Goal: Task Accomplishment & Management: Use online tool/utility

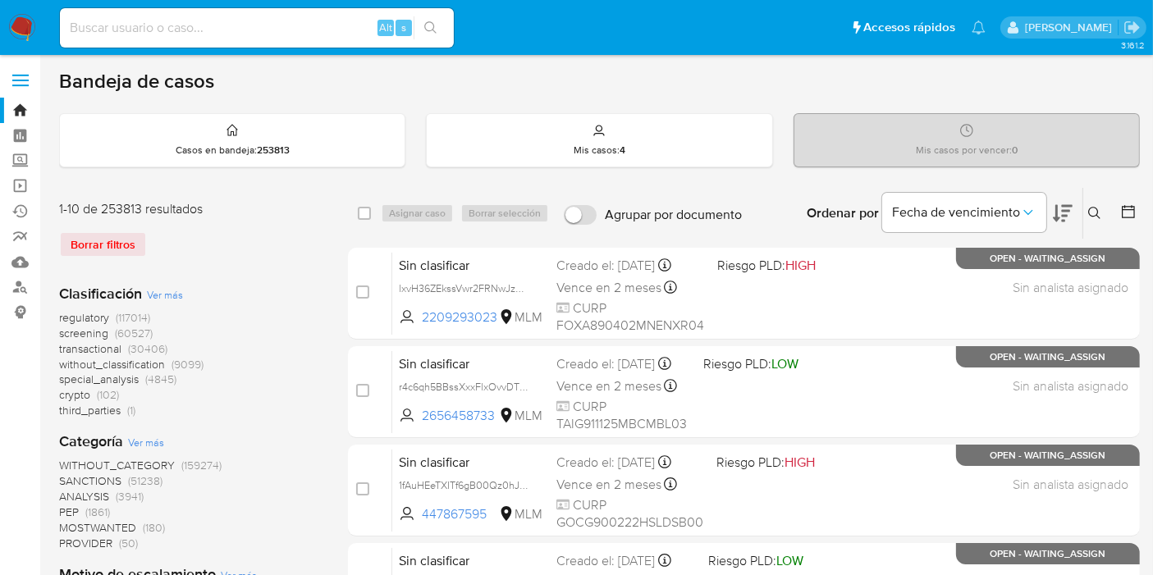
click at [267, 36] on input at bounding box center [257, 27] width 394 height 21
paste input "a5KZxu4g4Jn9strRryJ6Y7lK"
type input "a5KZxu4g4Jn9strRryJ6Y7lK"
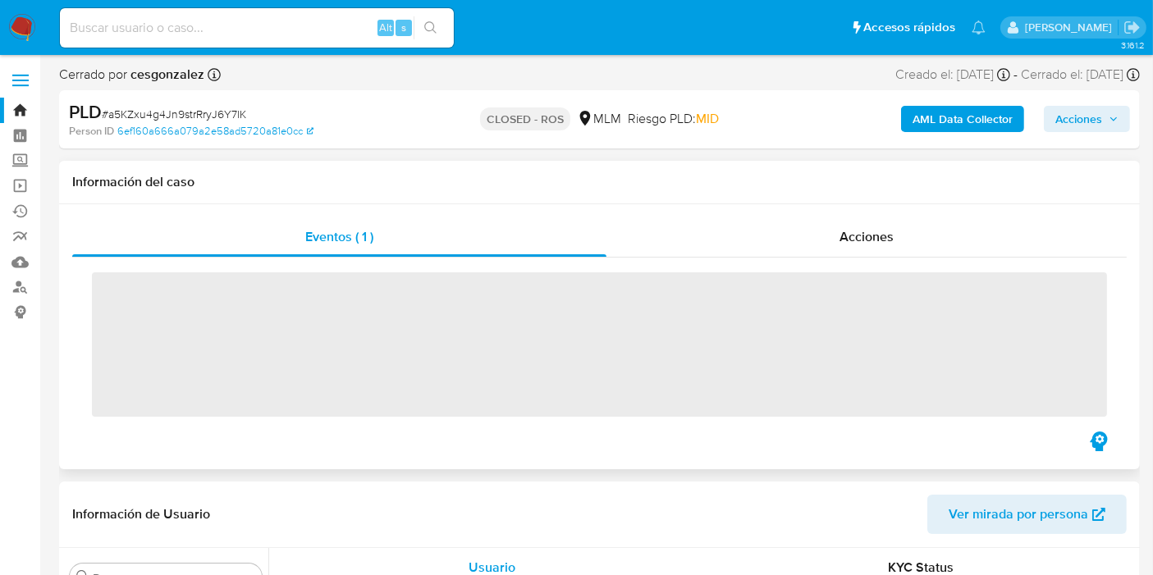
scroll to position [771, 0]
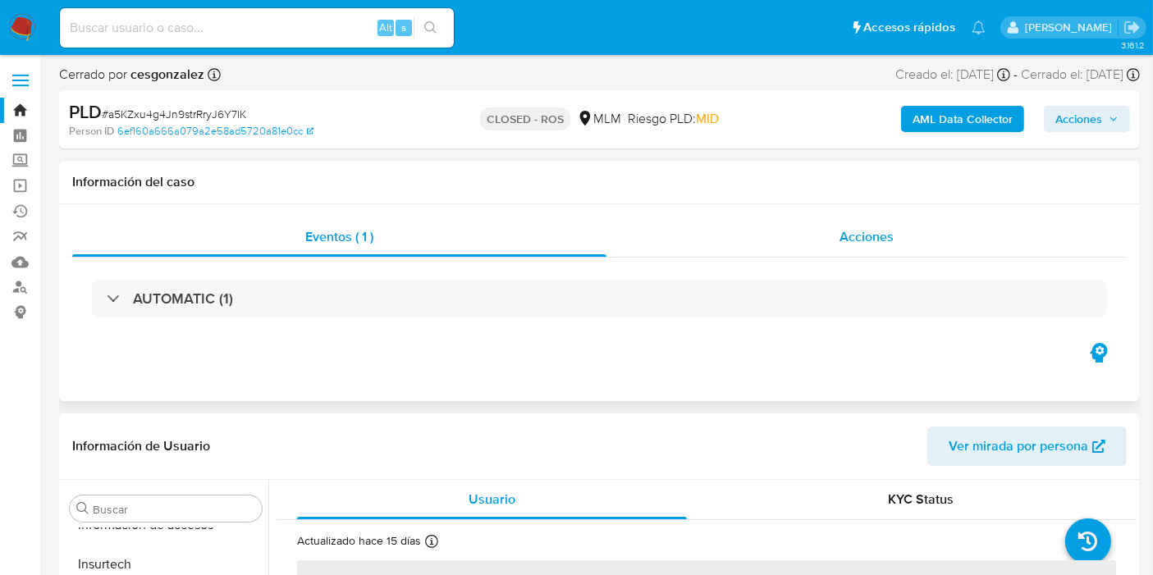
select select "10"
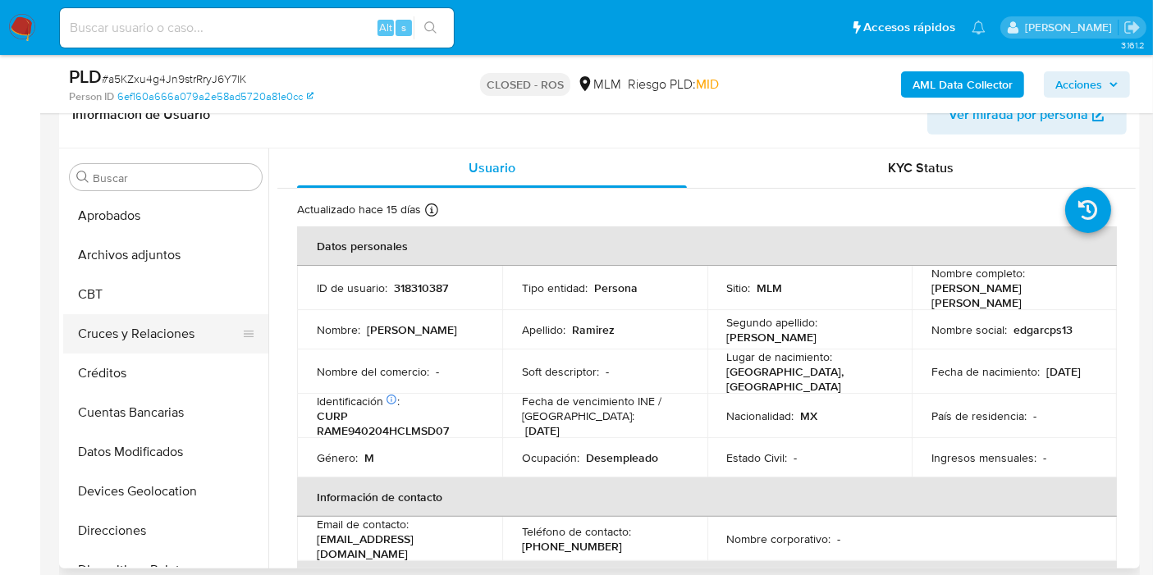
scroll to position [0, 0]
click at [112, 334] on button "Archivos adjuntos" at bounding box center [159, 334] width 192 height 39
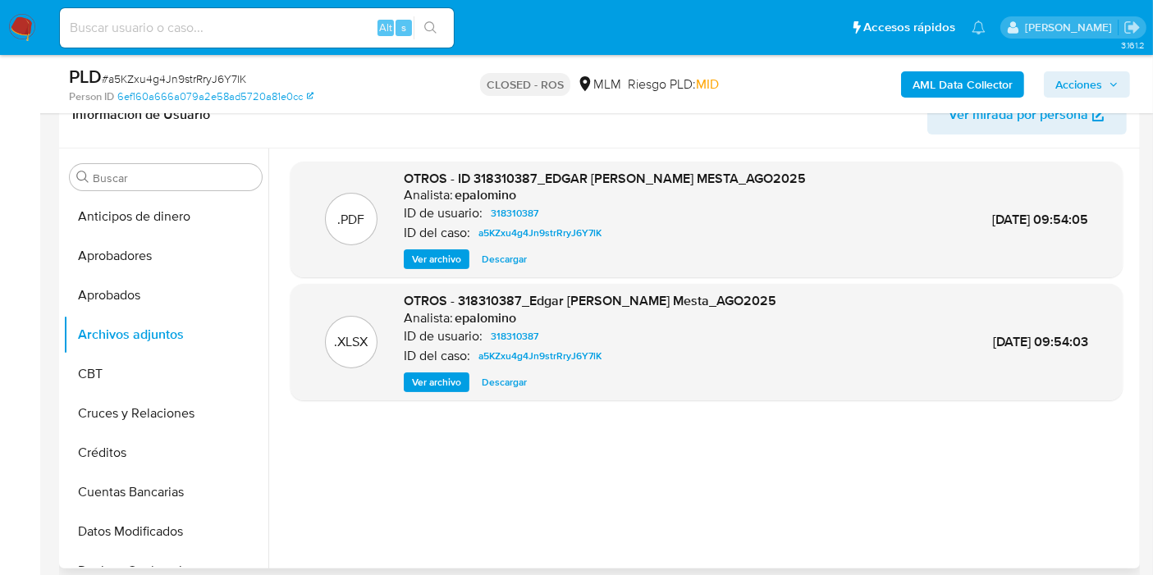
click at [426, 265] on span "Ver archivo" at bounding box center [436, 259] width 49 height 16
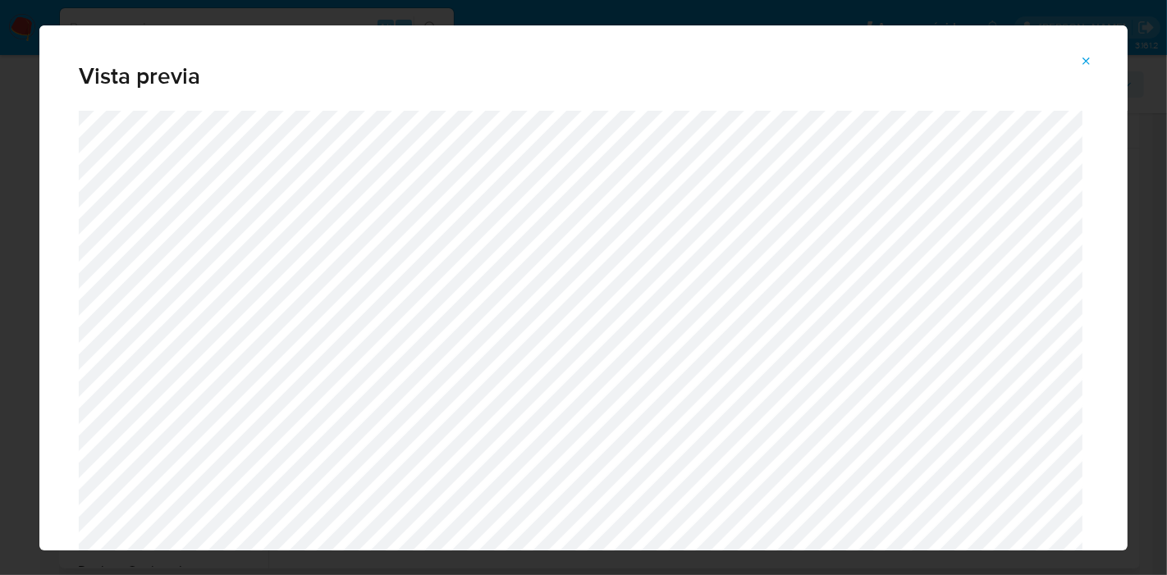
click at [1101, 64] on button "Attachment preview" at bounding box center [1086, 61] width 36 height 26
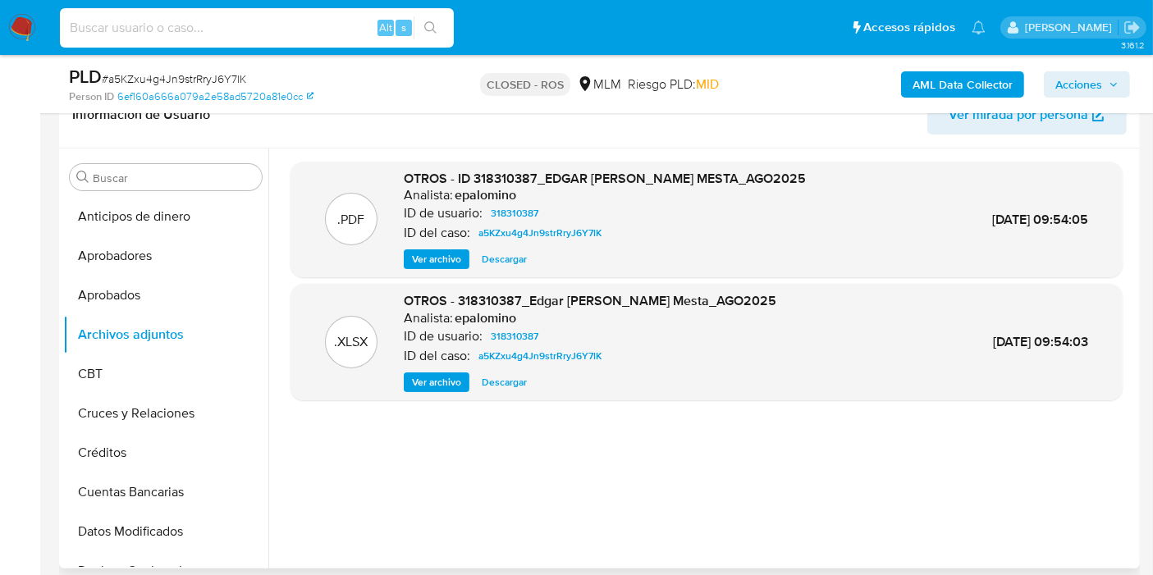
click at [217, 26] on input at bounding box center [257, 27] width 394 height 21
paste input "7Ab9pdrBhjbMv9qUkOmDPxpw"
type input "7Ab9pdrBhjbMv9qUkOmDPxpw"
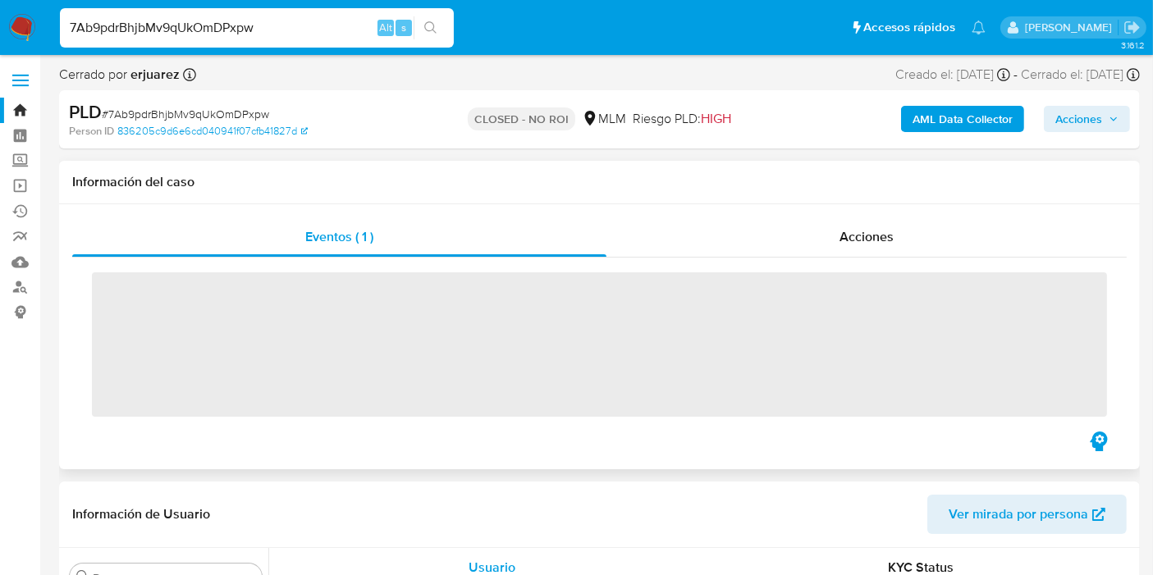
scroll to position [771, 0]
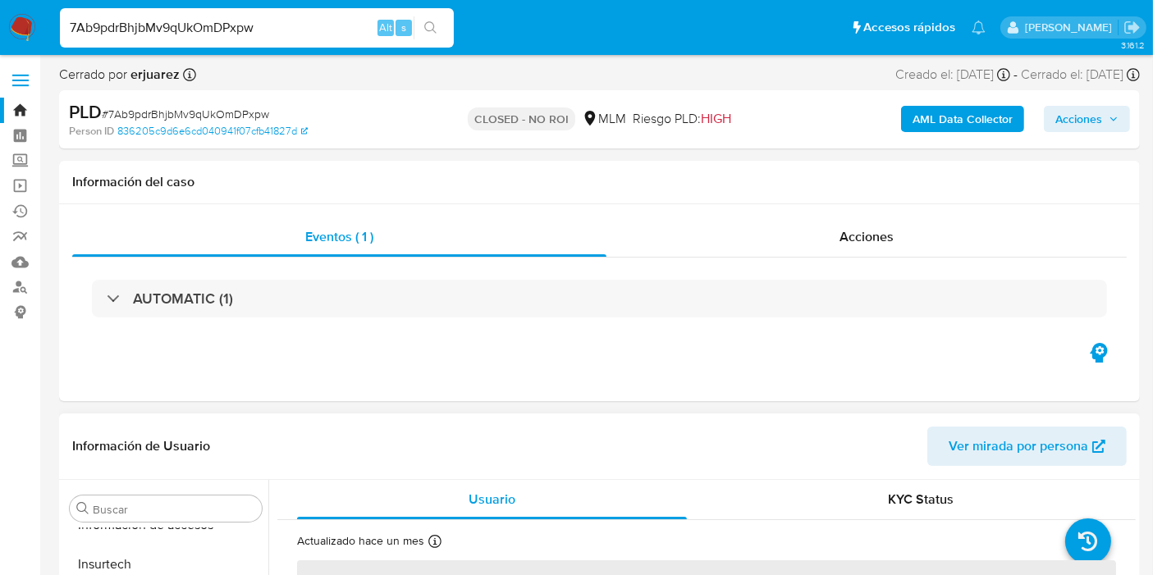
select select "10"
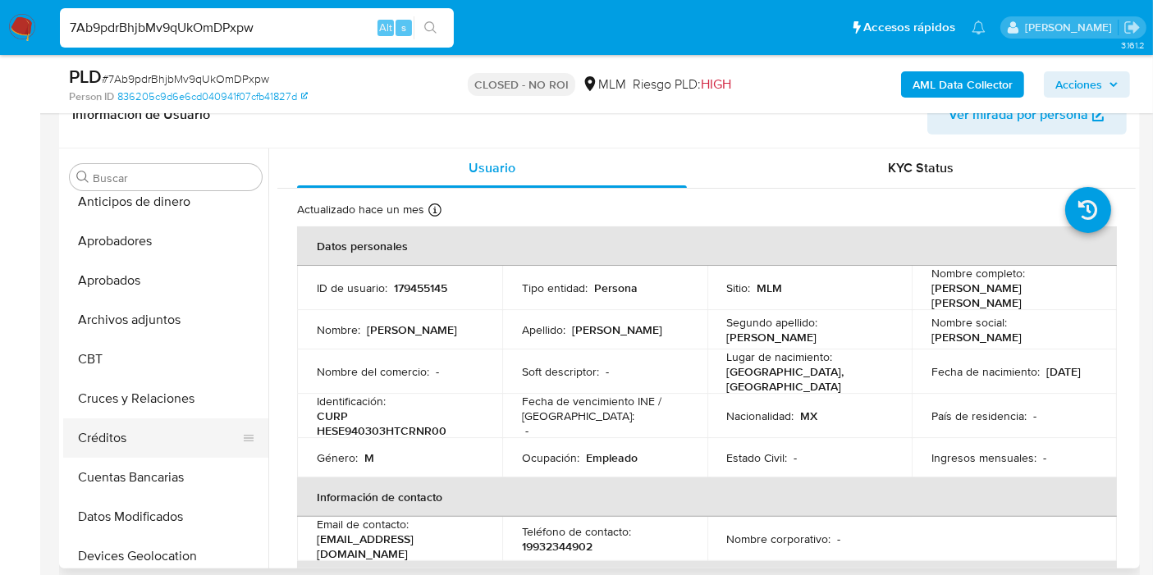
scroll to position [0, 0]
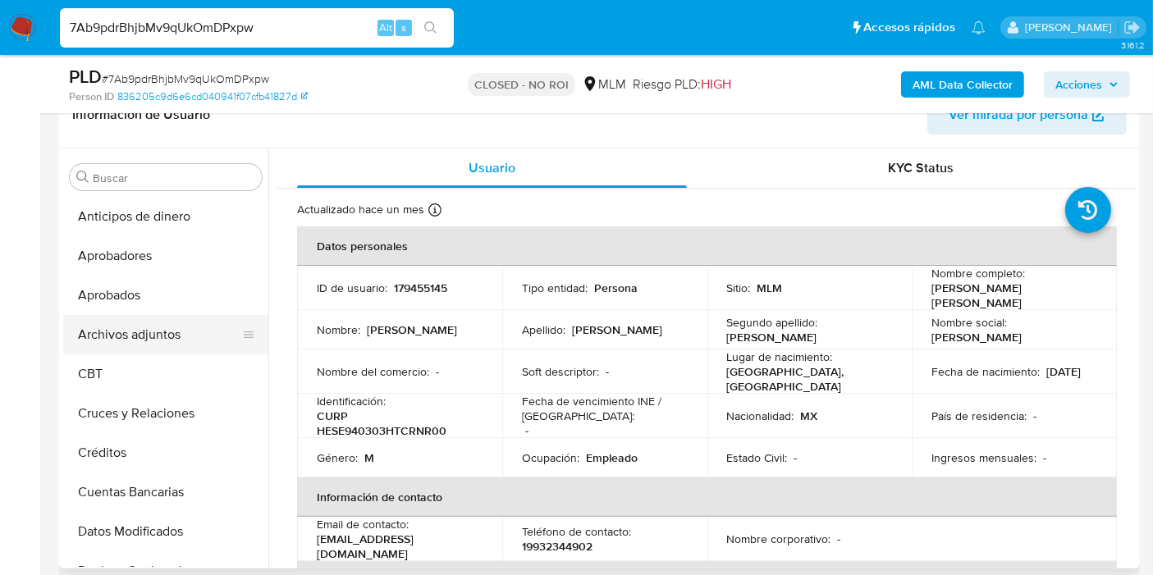
click at [132, 345] on button "Archivos adjuntos" at bounding box center [159, 334] width 192 height 39
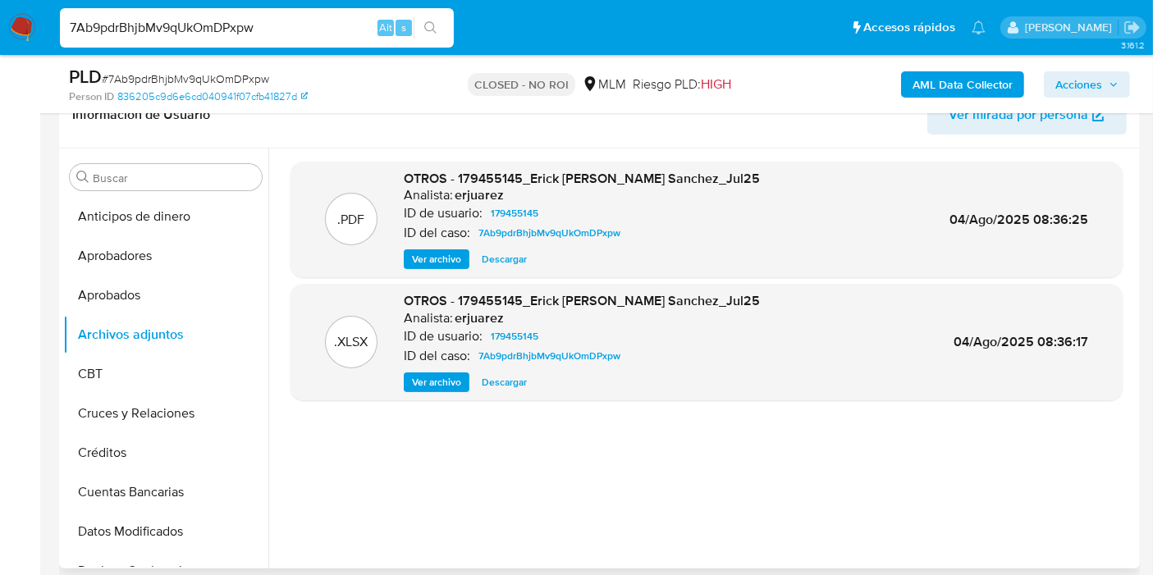
click at [428, 266] on span "Ver archivo" at bounding box center [436, 259] width 49 height 16
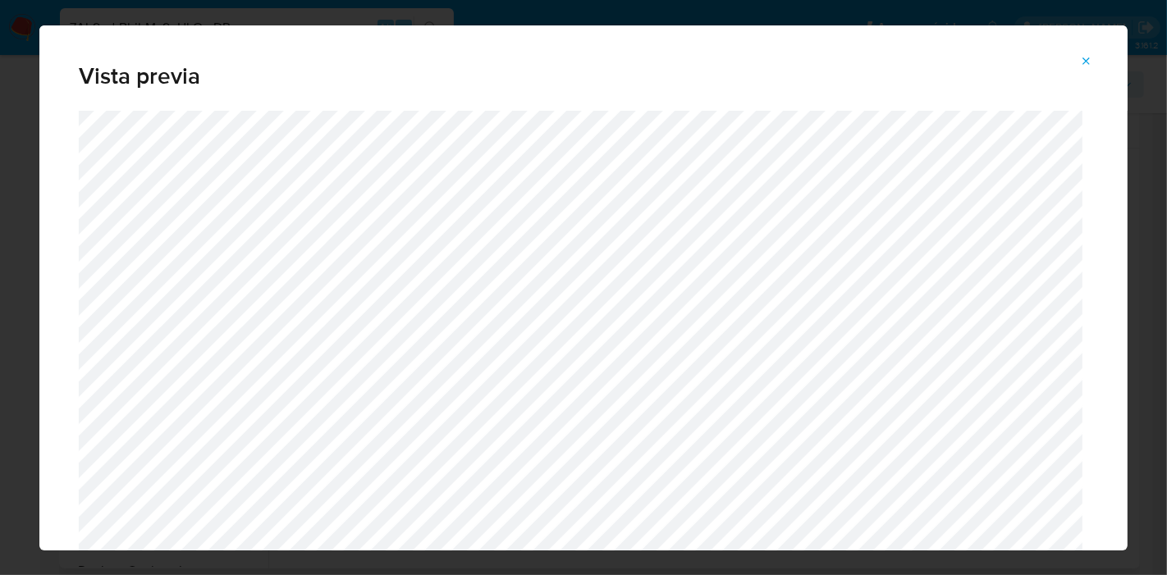
drag, startPoint x: 1094, startPoint y: 61, endPoint x: 1046, endPoint y: 75, distance: 50.4
click at [1094, 61] on button "Attachment preview" at bounding box center [1086, 61] width 36 height 26
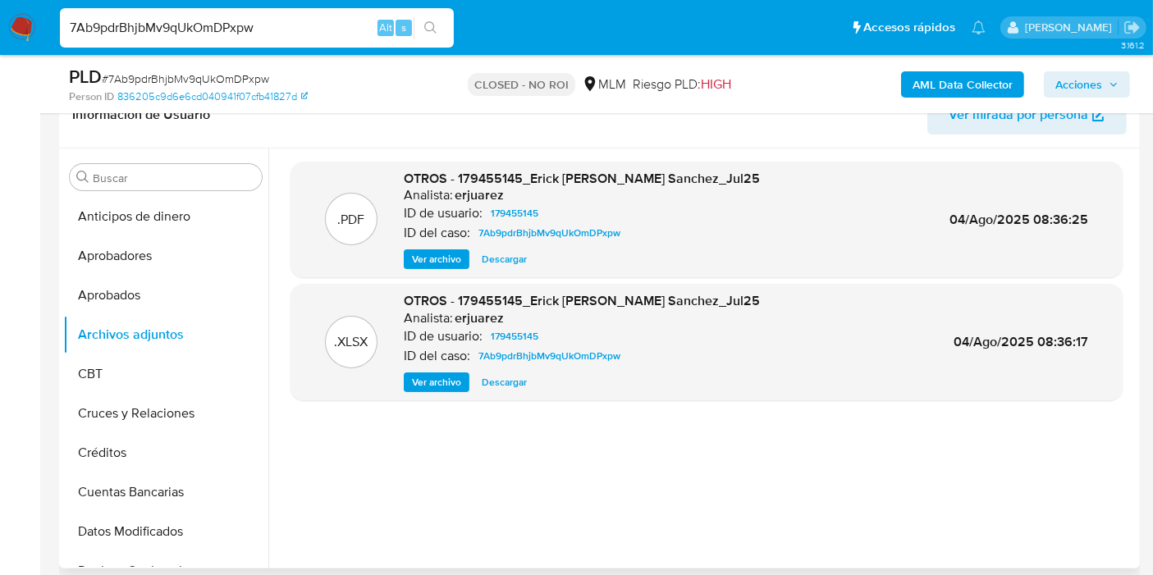
click at [250, 28] on input "7Ab9pdrBhjbMv9qUkOmDPxpw" at bounding box center [257, 27] width 394 height 21
paste input "CkXY9slaTmxRk3D9JPAnXrmd"
type input "CkXY9slaTmxRk3D9JPAnXrmd"
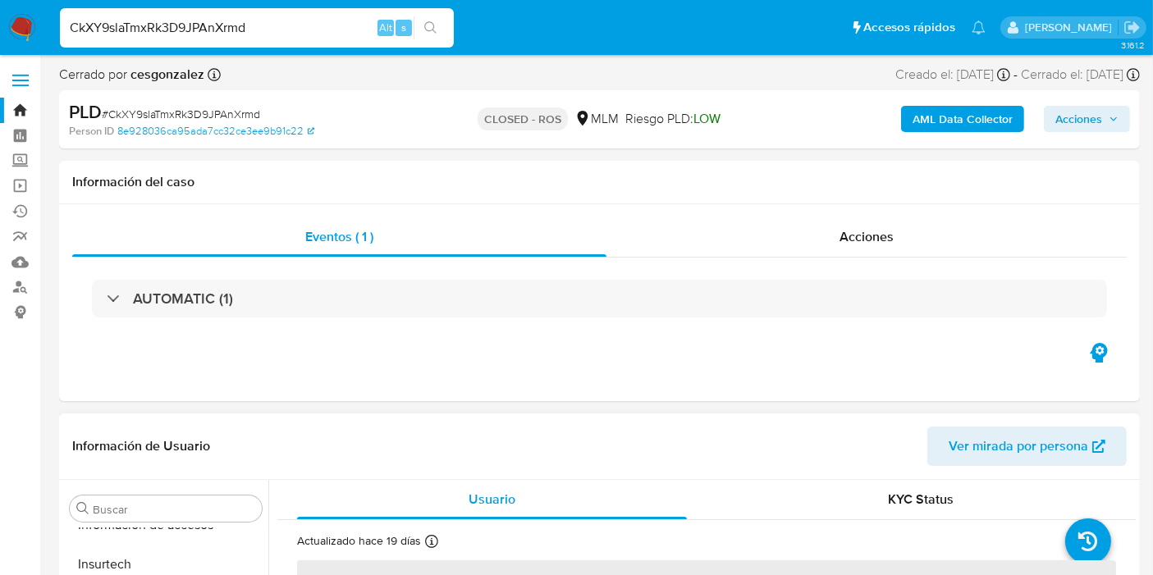
scroll to position [273, 0]
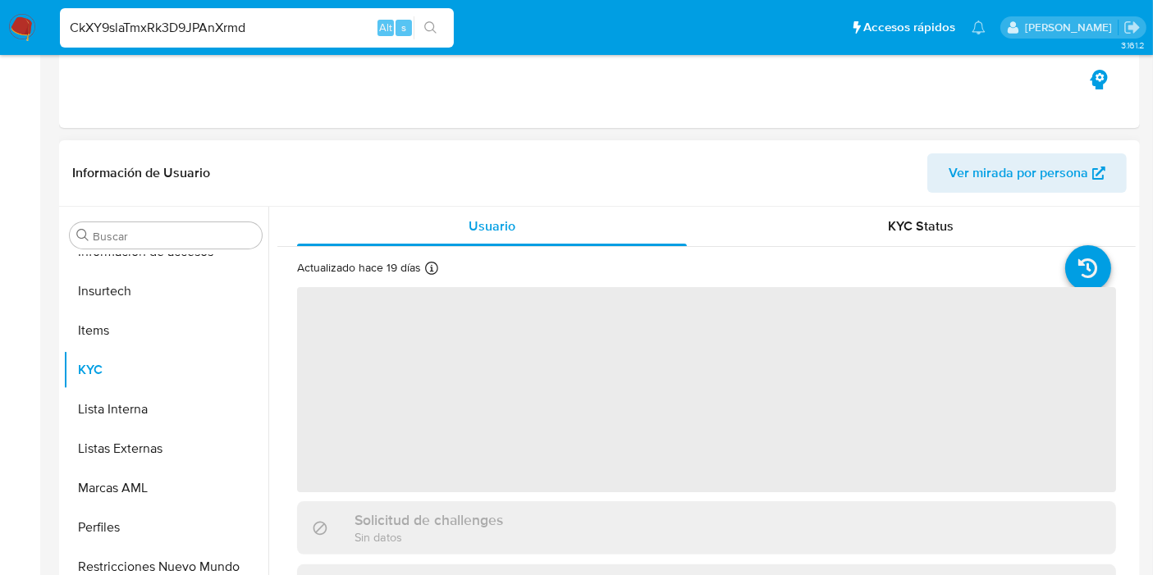
select select "10"
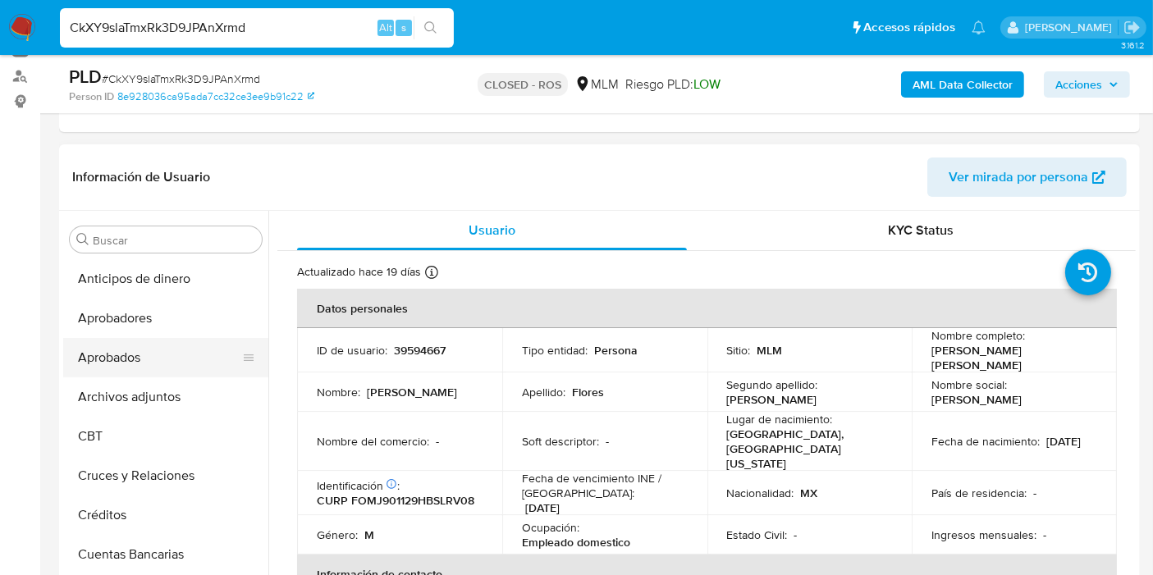
scroll to position [182, 0]
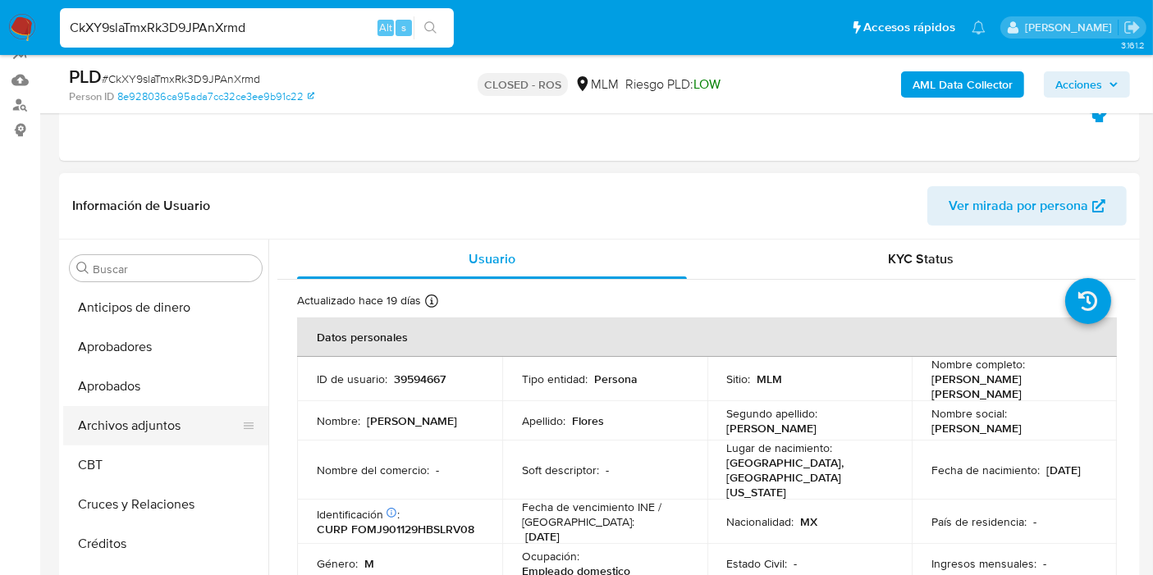
click at [137, 432] on button "Archivos adjuntos" at bounding box center [159, 425] width 192 height 39
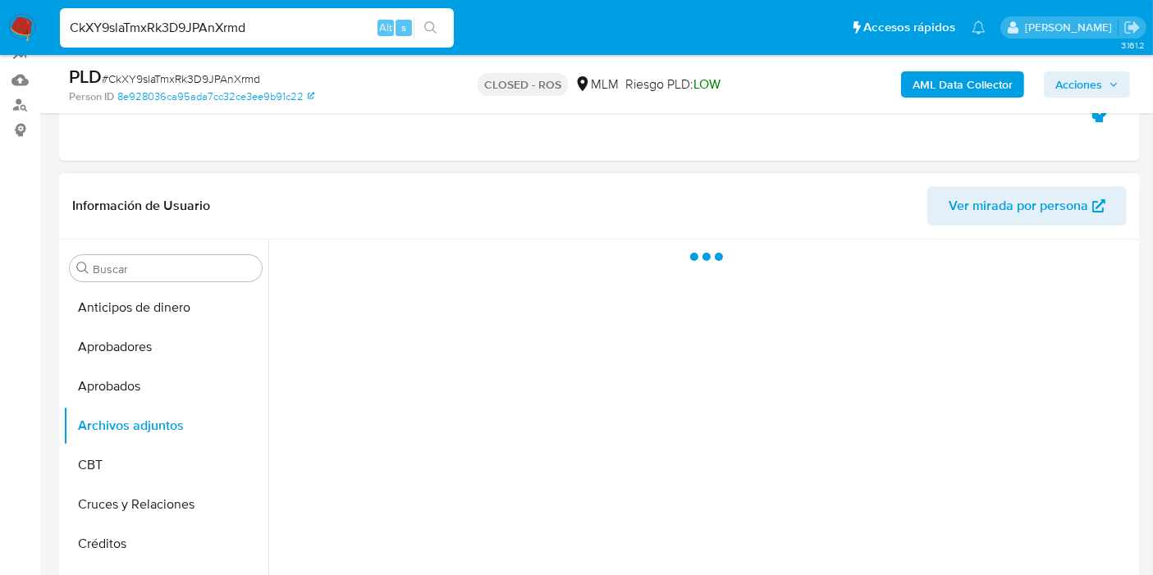
scroll to position [273, 0]
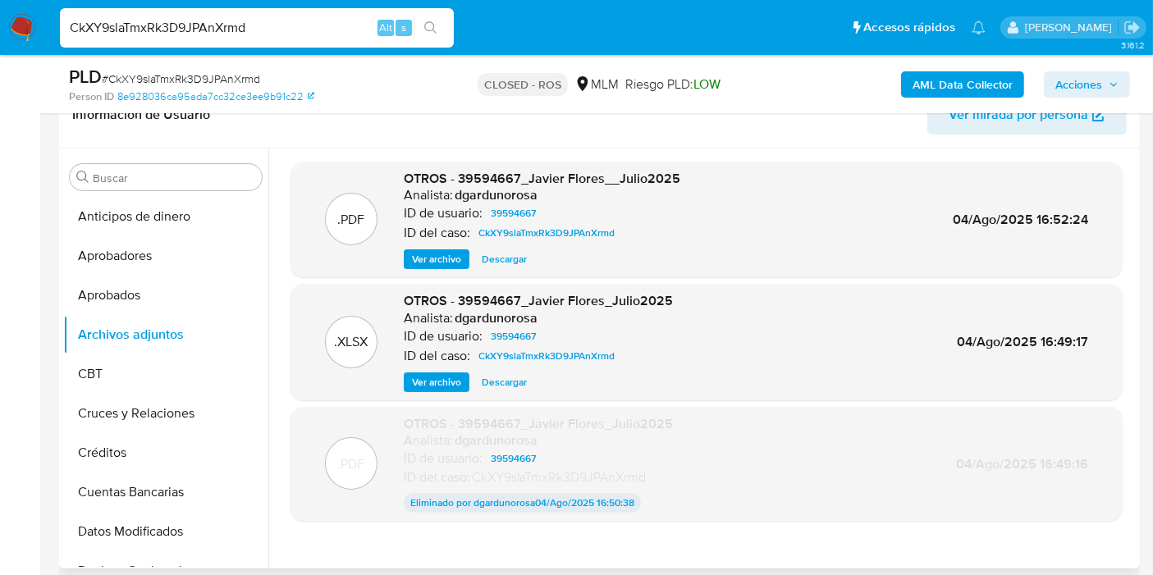
click at [450, 260] on span "Ver archivo" at bounding box center [436, 259] width 49 height 16
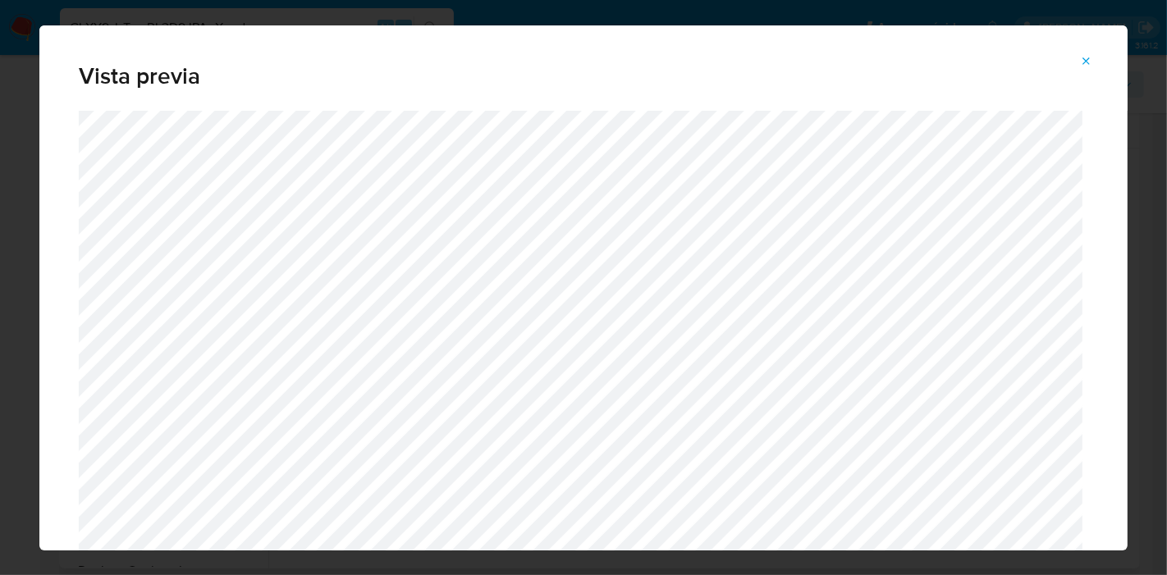
click at [1088, 59] on icon "Attachment preview" at bounding box center [1086, 60] width 7 height 7
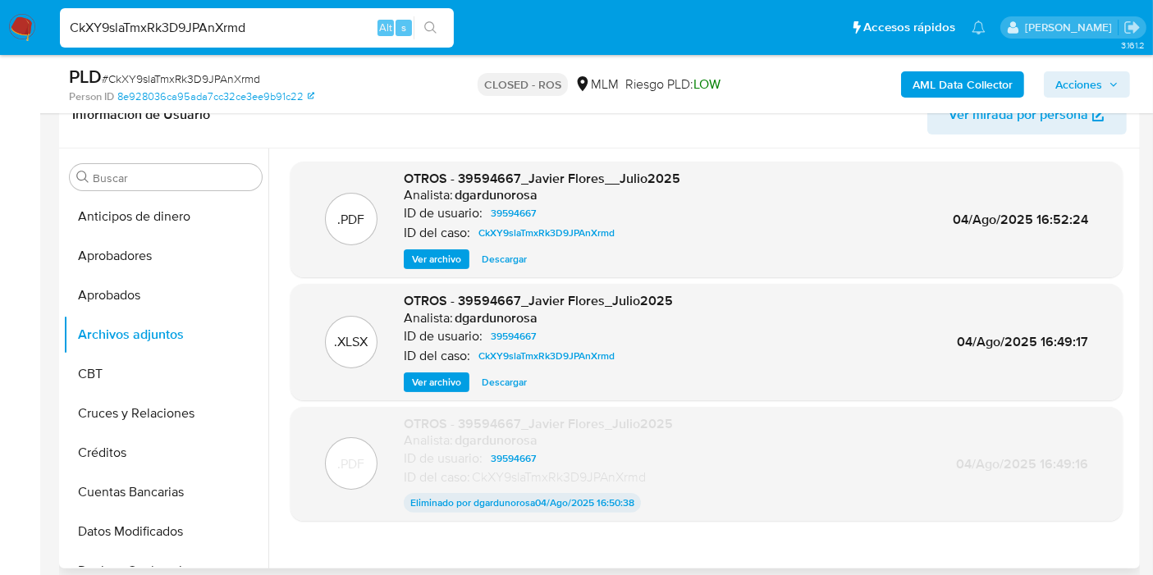
click at [262, 31] on input "CkXY9slaTmxRk3D9JPAnXrmd" at bounding box center [257, 27] width 394 height 21
paste input "qRssyZVeDnDLDgzBzZltSBN6"
type input "qRssyZVeDnDLDgzBzZltSBN6"
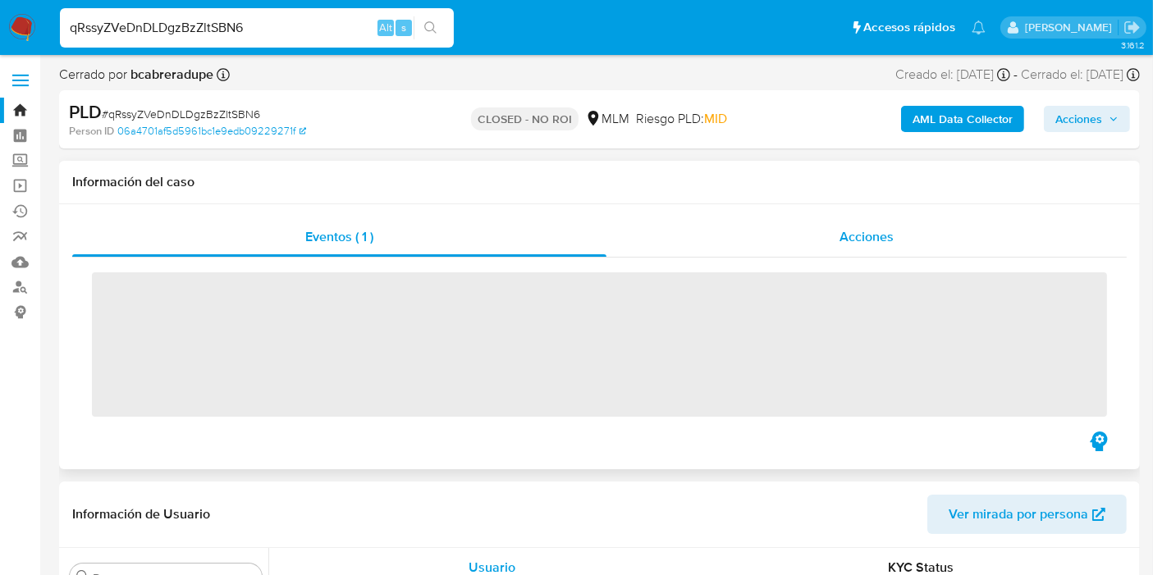
scroll to position [771, 0]
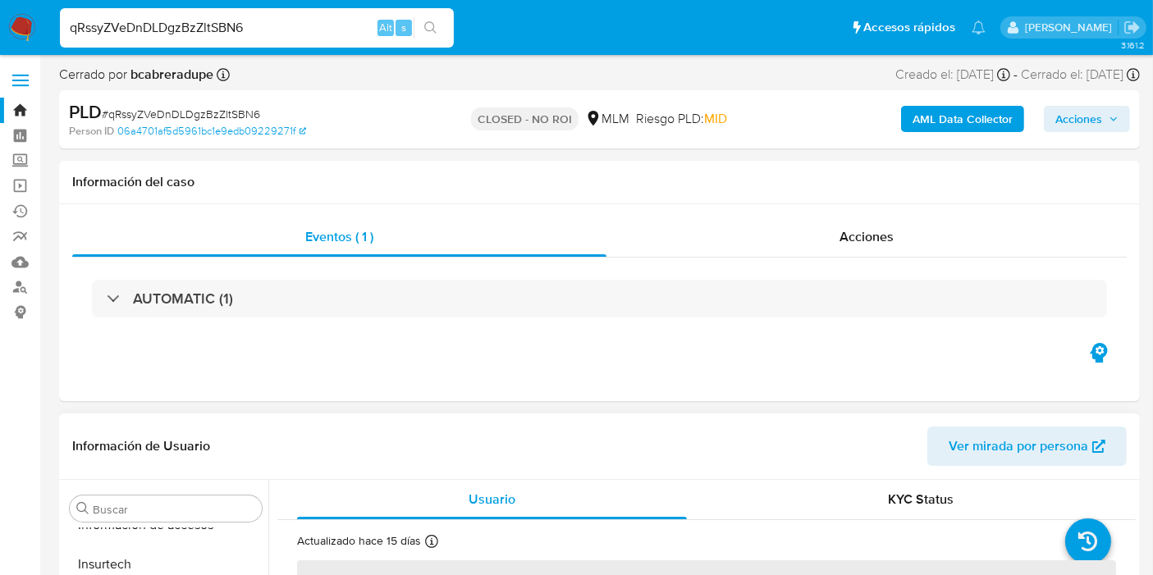
select select "10"
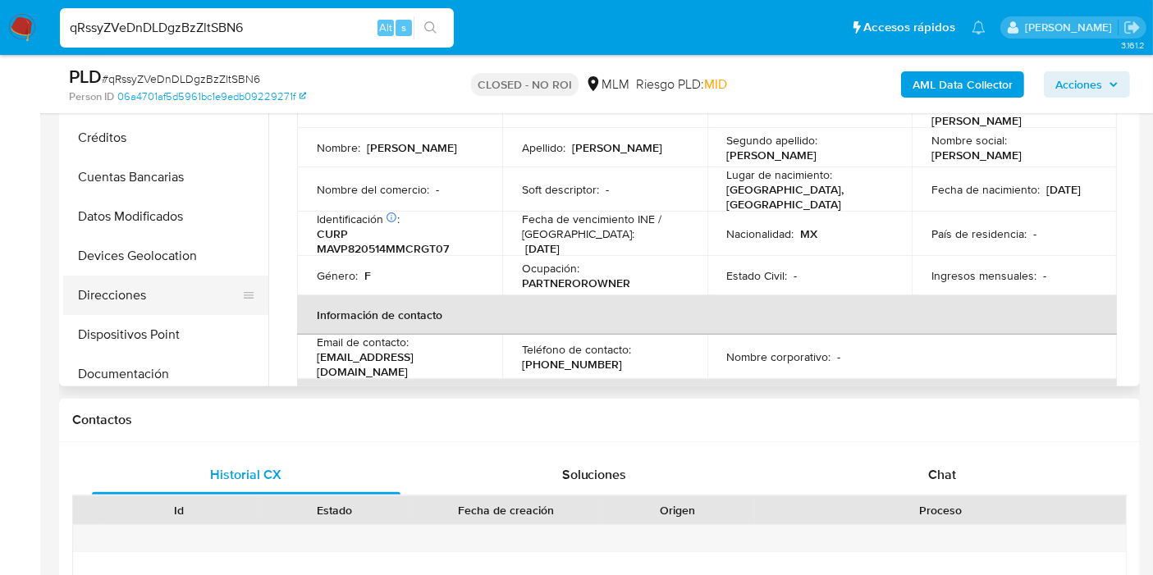
scroll to position [0, 0]
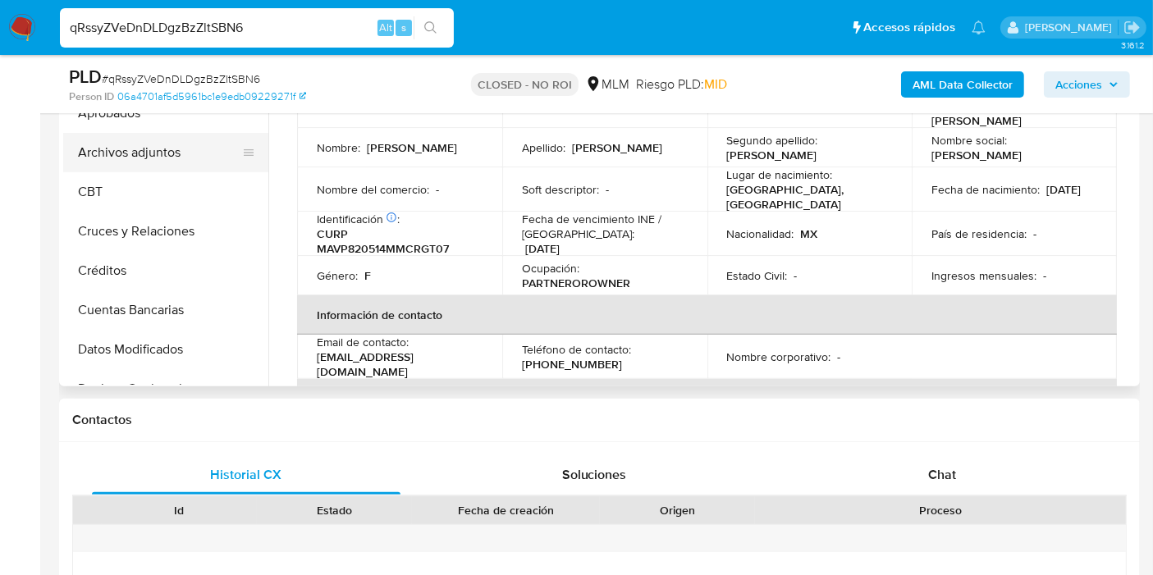
click at [178, 148] on button "Archivos adjuntos" at bounding box center [159, 152] width 192 height 39
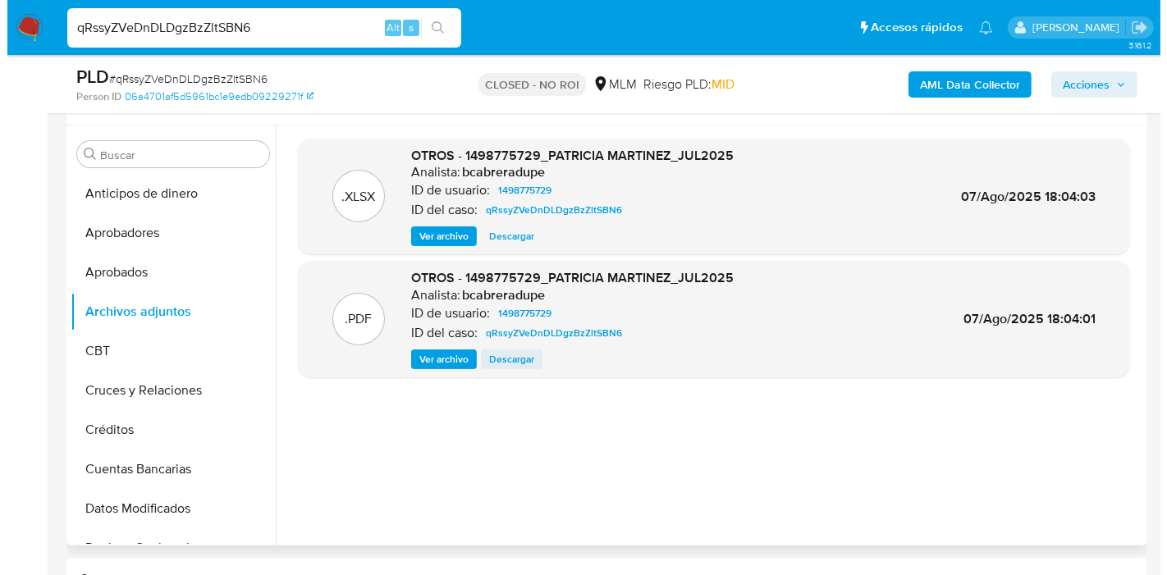
scroll to position [273, 0]
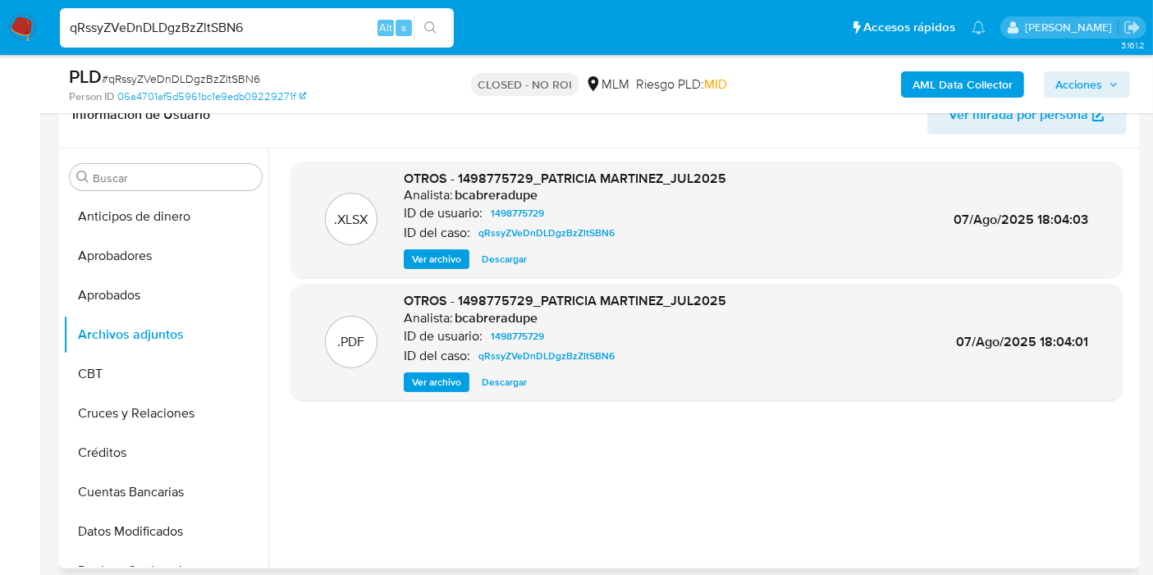
drag, startPoint x: 444, startPoint y: 385, endPoint x: 459, endPoint y: 391, distance: 16.2
click at [444, 383] on span "Ver archivo" at bounding box center [436, 382] width 49 height 16
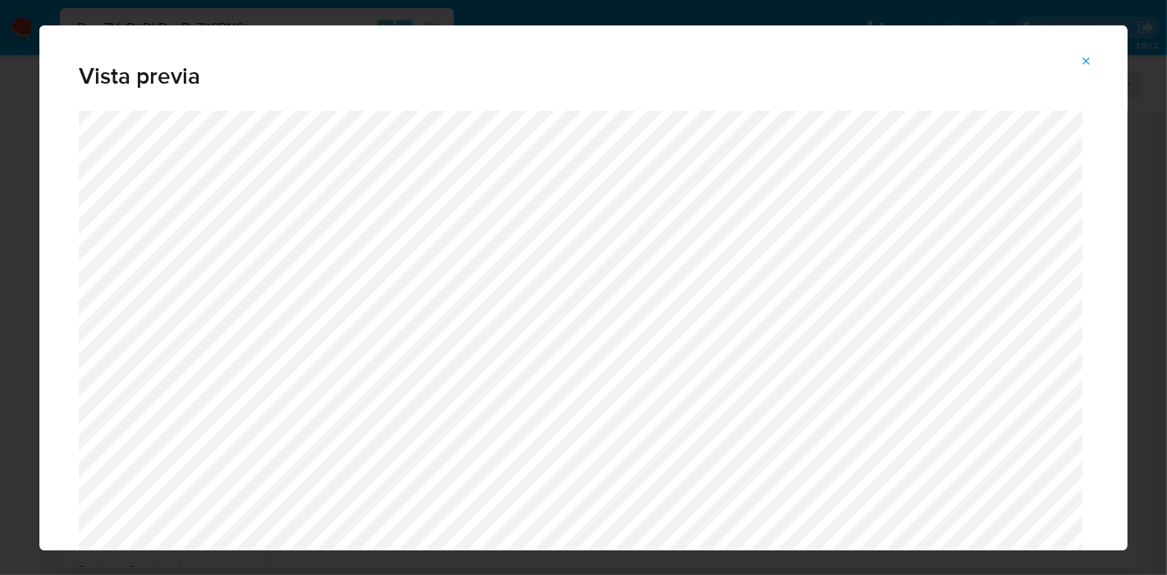
click at [1078, 68] on button "Attachment preview" at bounding box center [1086, 61] width 36 height 26
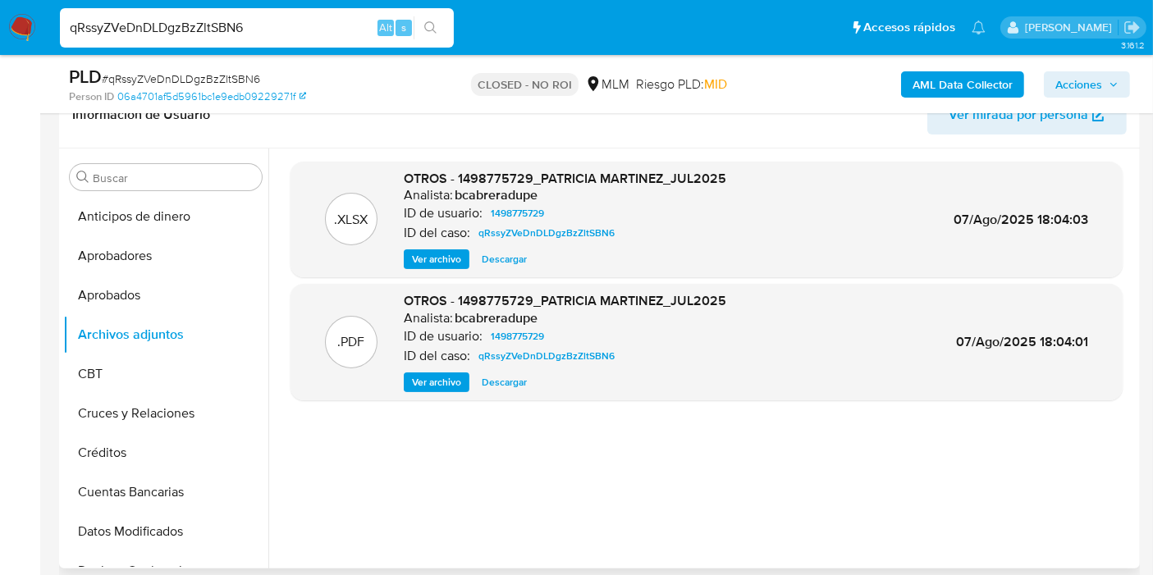
click at [457, 263] on span "Ver archivo" at bounding box center [436, 259] width 49 height 16
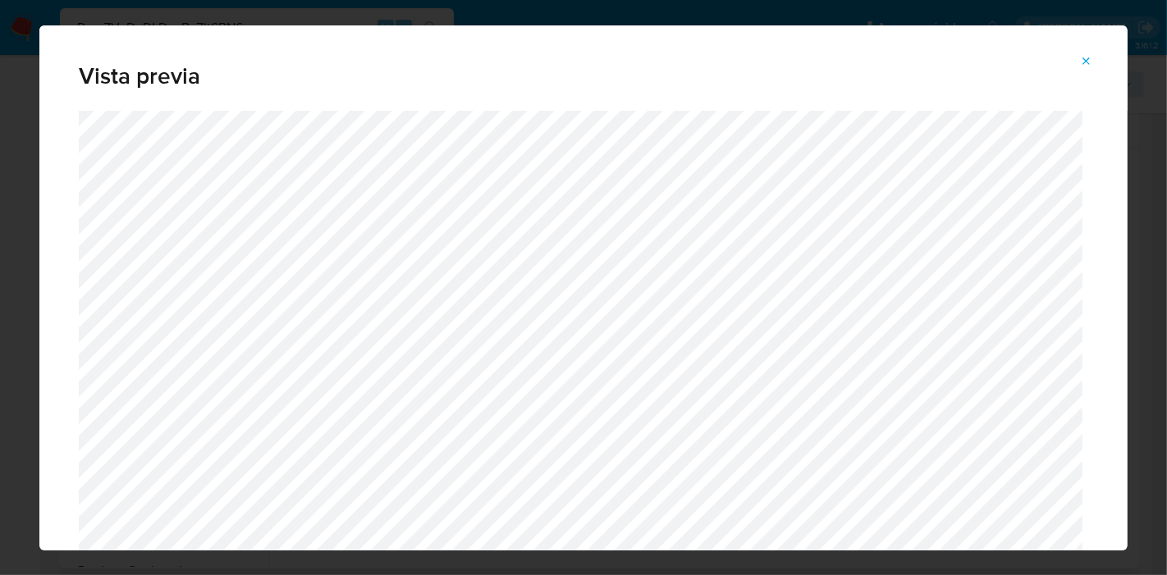
drag, startPoint x: 1088, startPoint y: 59, endPoint x: 1087, endPoint y: 71, distance: 11.5
click at [1087, 59] on icon "Attachment preview" at bounding box center [1086, 61] width 13 height 13
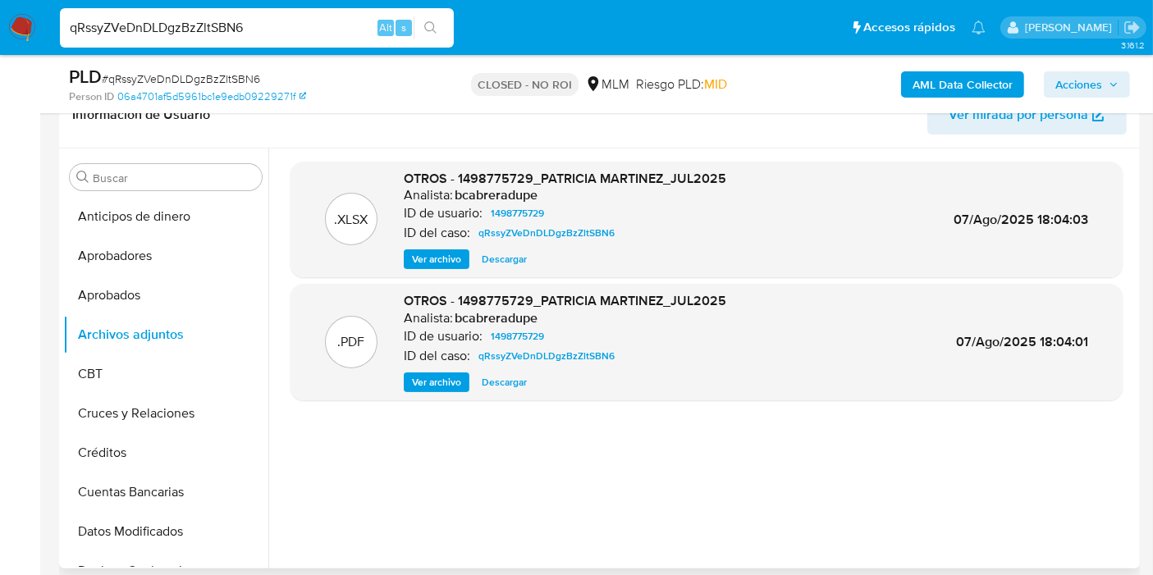
click at [509, 254] on span "Descargar" at bounding box center [504, 259] width 45 height 16
drag, startPoint x: 426, startPoint y: 382, endPoint x: 436, endPoint y: 385, distance: 10.4
click at [427, 381] on span "Ver archivo" at bounding box center [436, 382] width 49 height 16
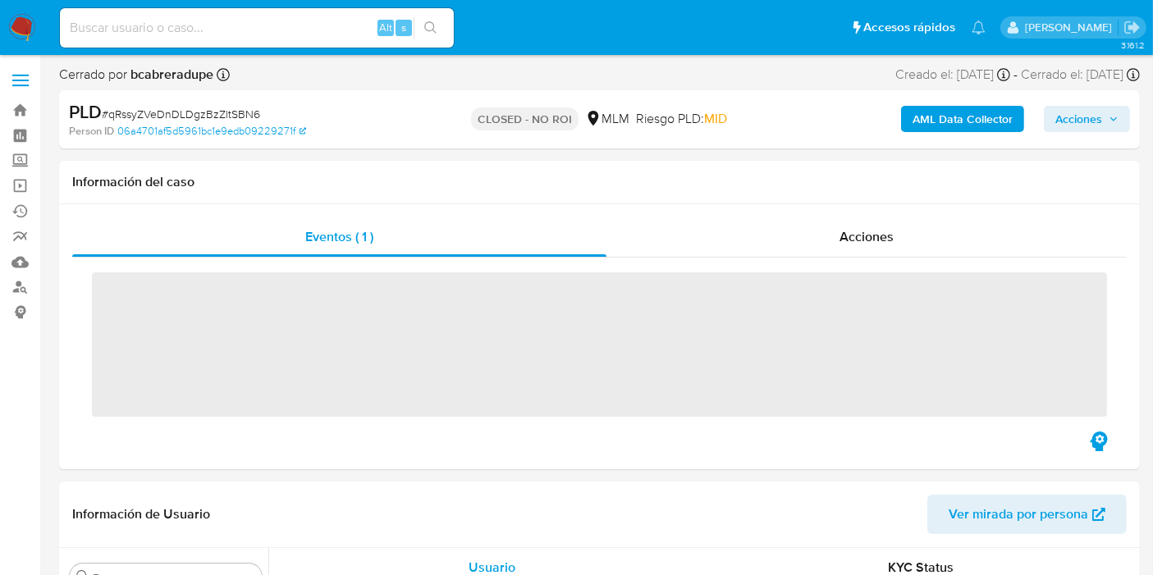
scroll to position [771, 0]
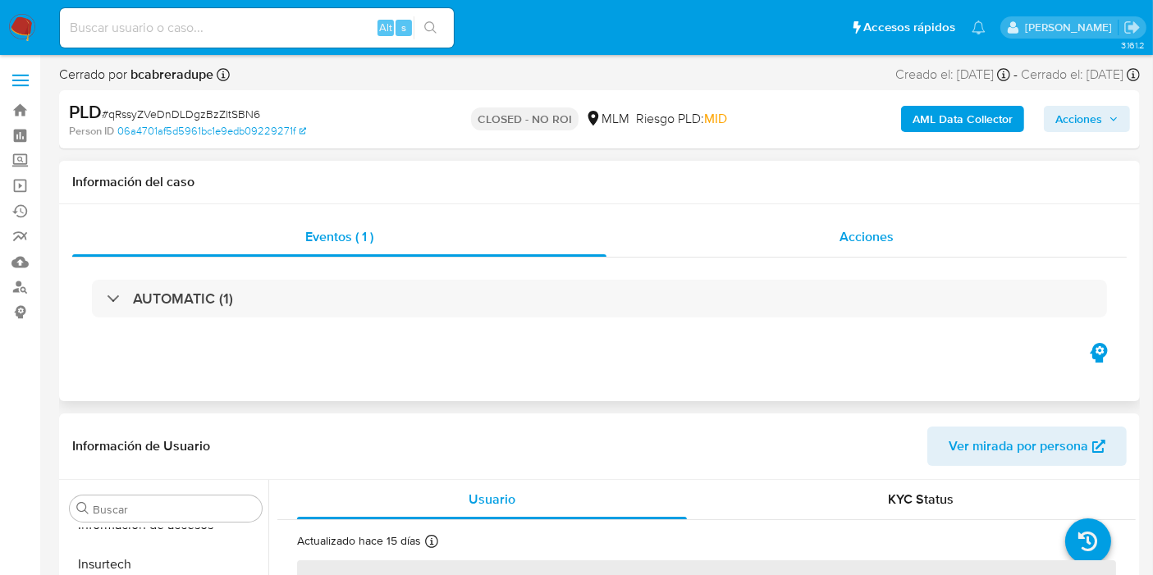
select select "10"
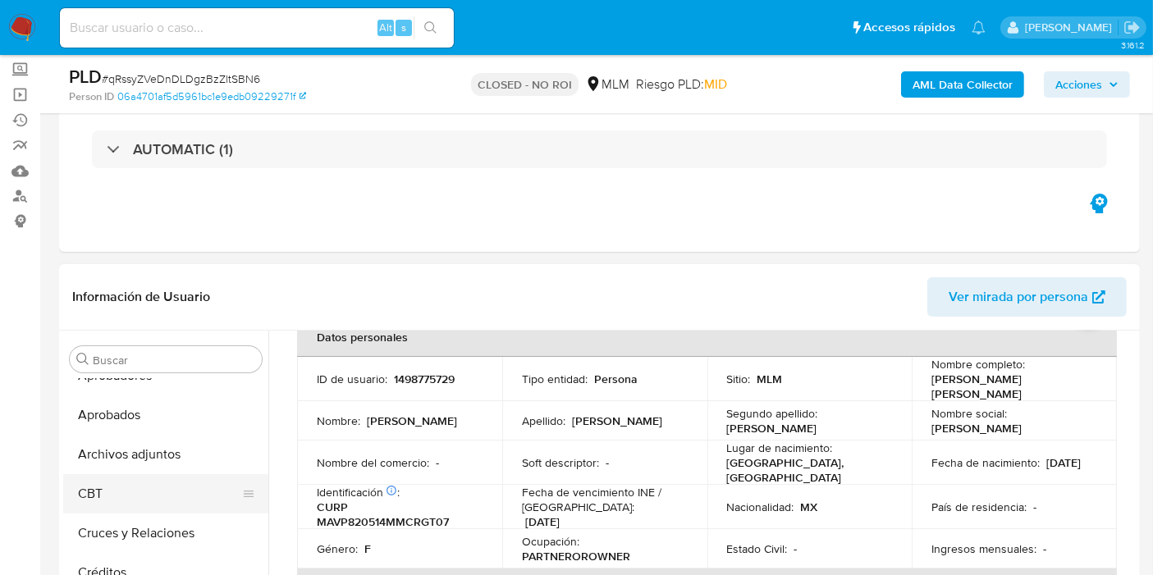
scroll to position [91, 0]
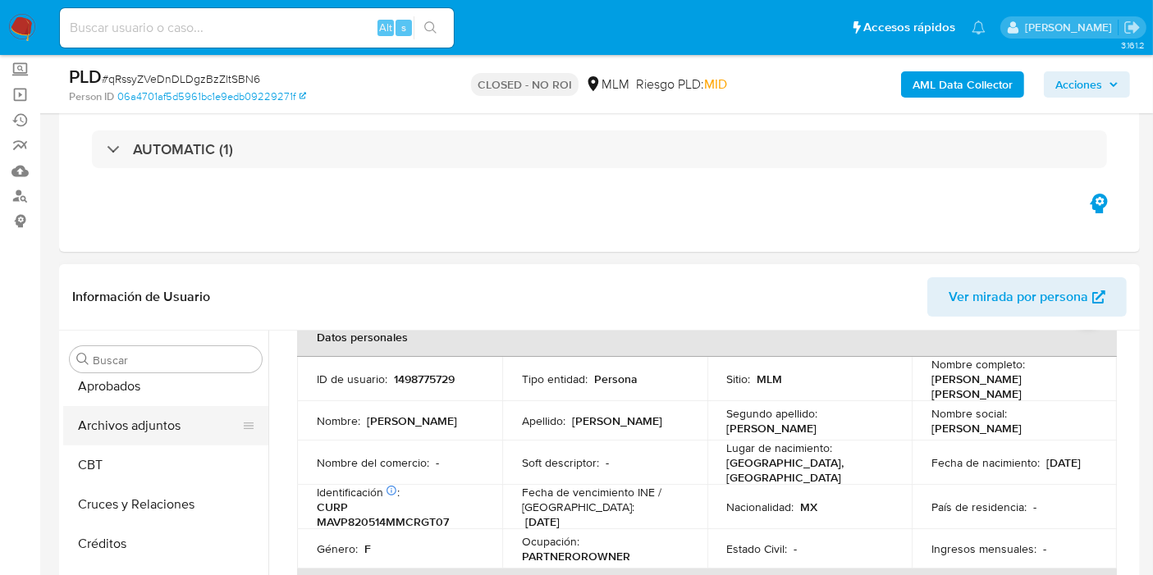
drag, startPoint x: 107, startPoint y: 420, endPoint x: 148, endPoint y: 427, distance: 40.9
click at [103, 418] on button "Archivos adjuntos" at bounding box center [159, 425] width 192 height 39
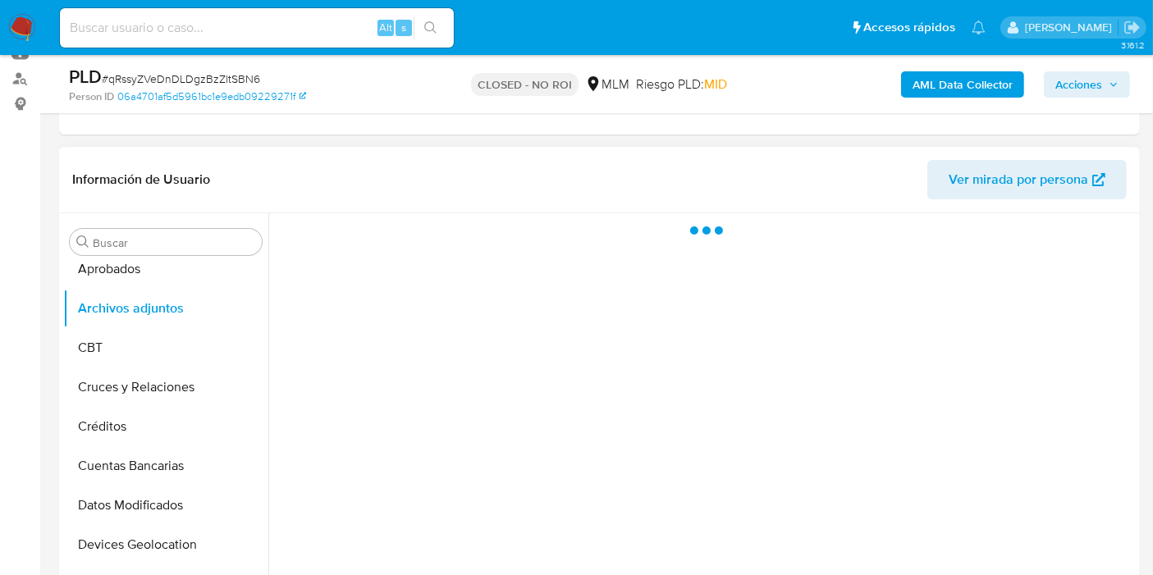
scroll to position [273, 0]
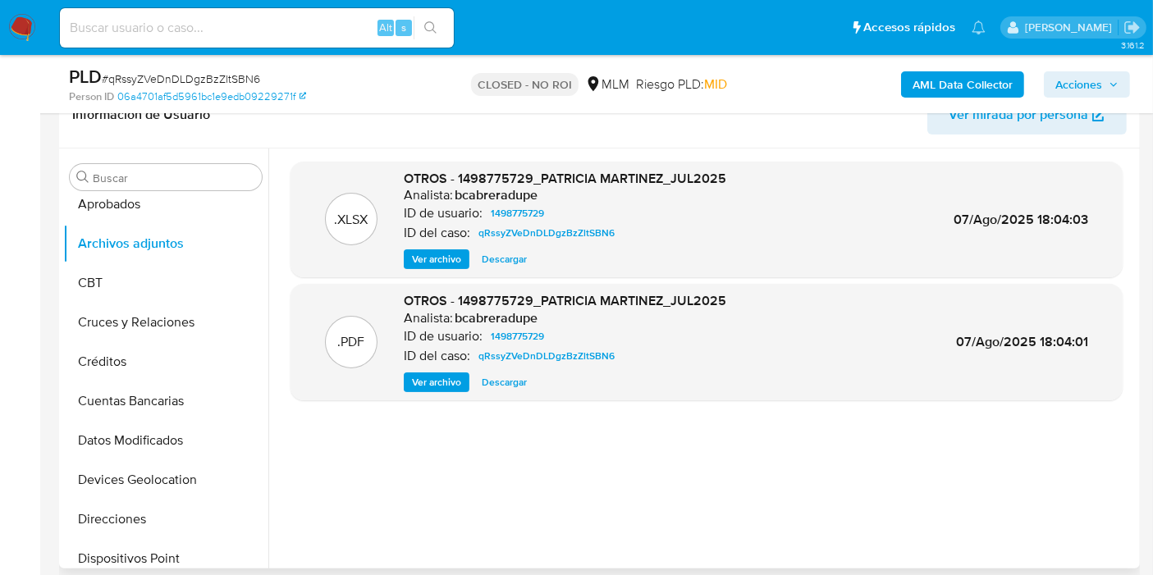
click at [433, 386] on span "Ver archivo" at bounding box center [436, 382] width 49 height 16
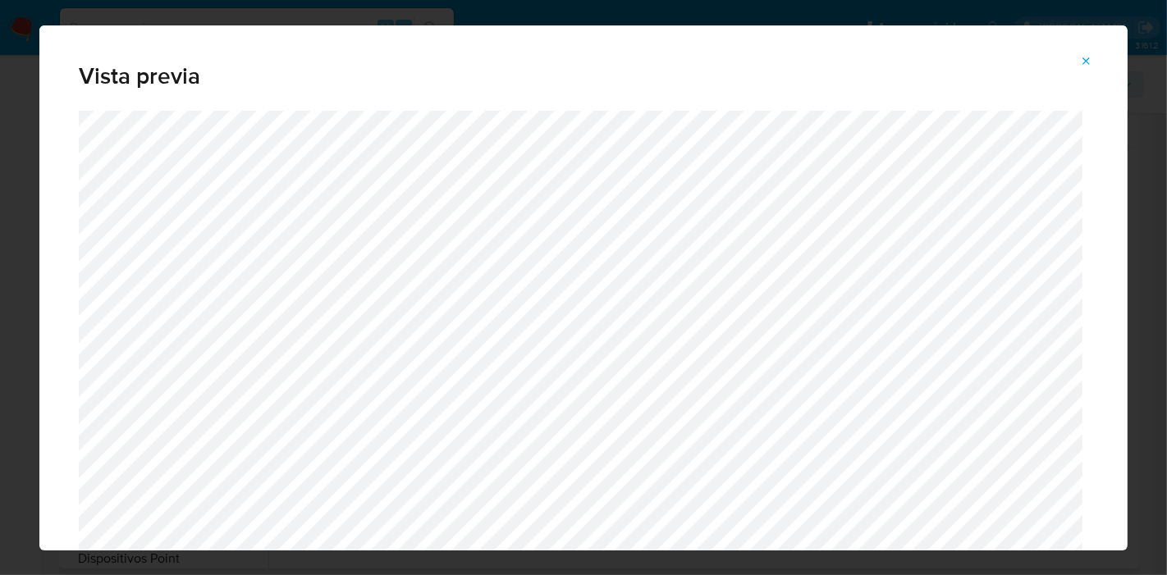
click at [1092, 64] on icon "Attachment preview" at bounding box center [1086, 61] width 13 height 13
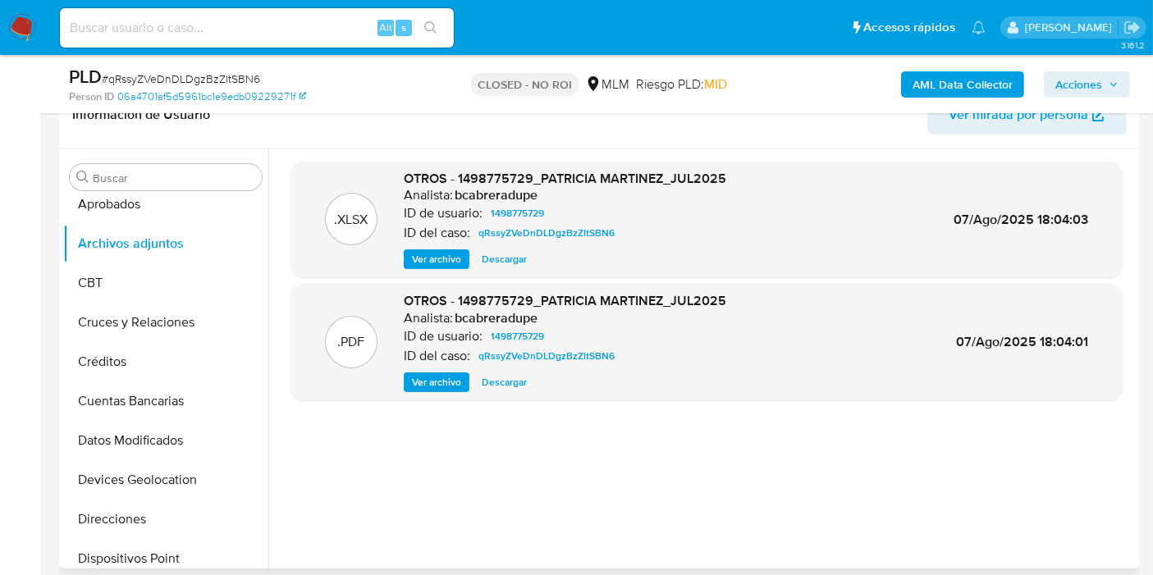
click at [144, 38] on div "Alt s" at bounding box center [257, 27] width 394 height 39
click at [152, 30] on input at bounding box center [257, 27] width 394 height 21
paste input "89HCncmzTz6ynODfP1j5rIuM"
type input "89HCncmzTz6ynODfP1j5rIuM"
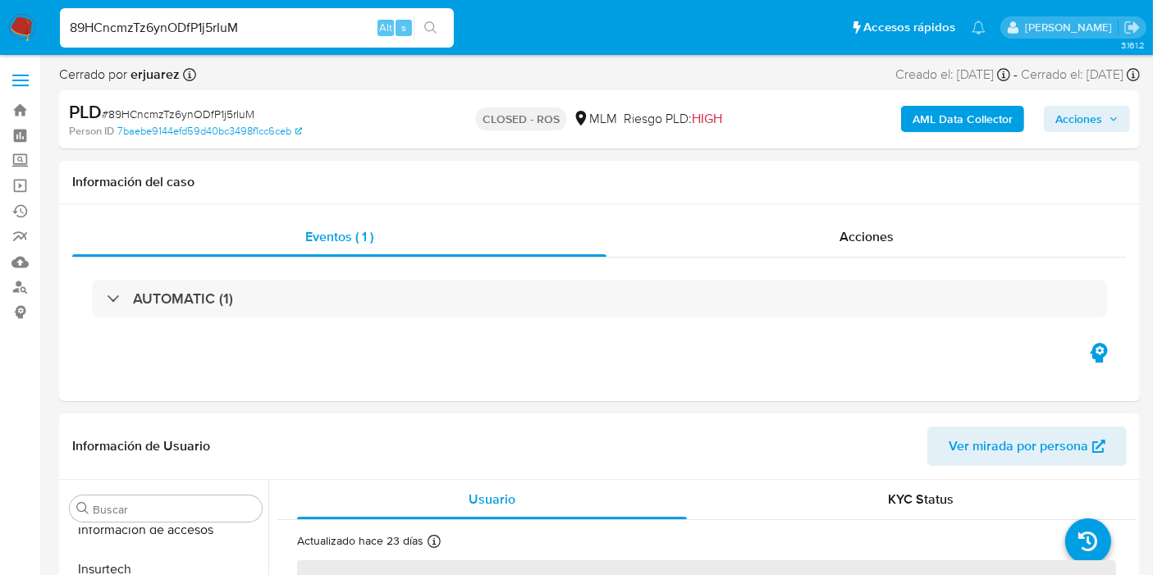
scroll to position [771, 0]
select select "10"
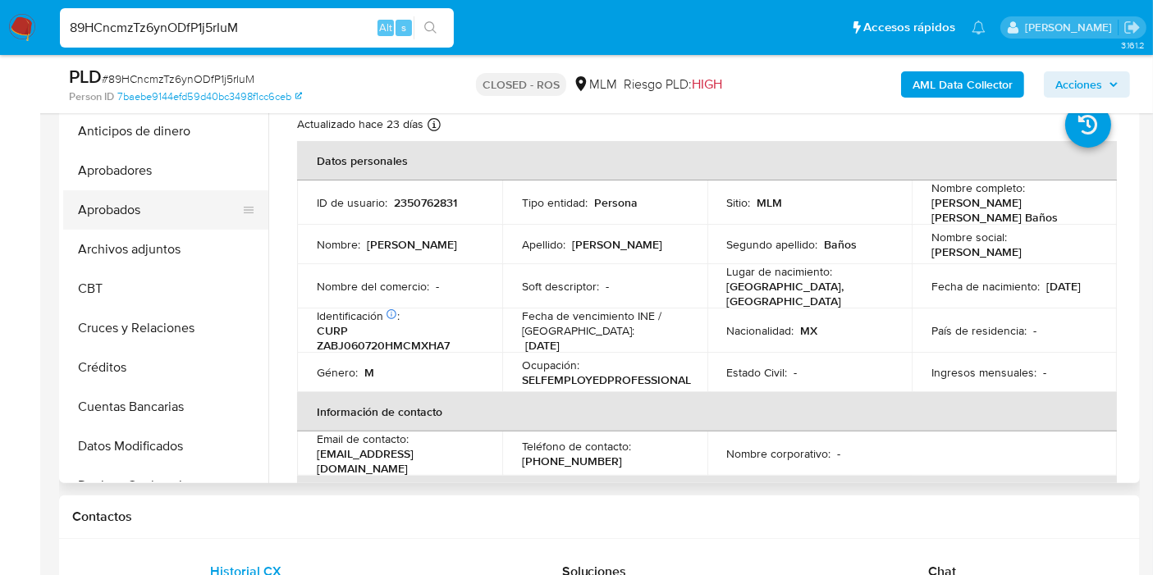
scroll to position [182, 0]
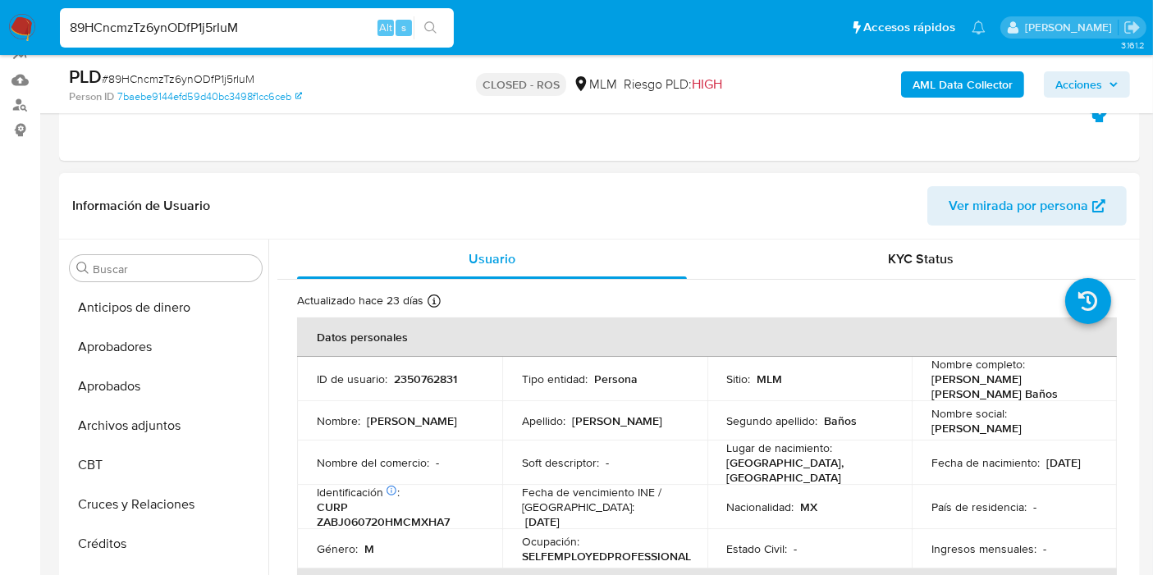
drag, startPoint x: 154, startPoint y: 430, endPoint x: 347, endPoint y: 461, distance: 195.3
click at [154, 429] on button "Archivos adjuntos" at bounding box center [165, 425] width 205 height 39
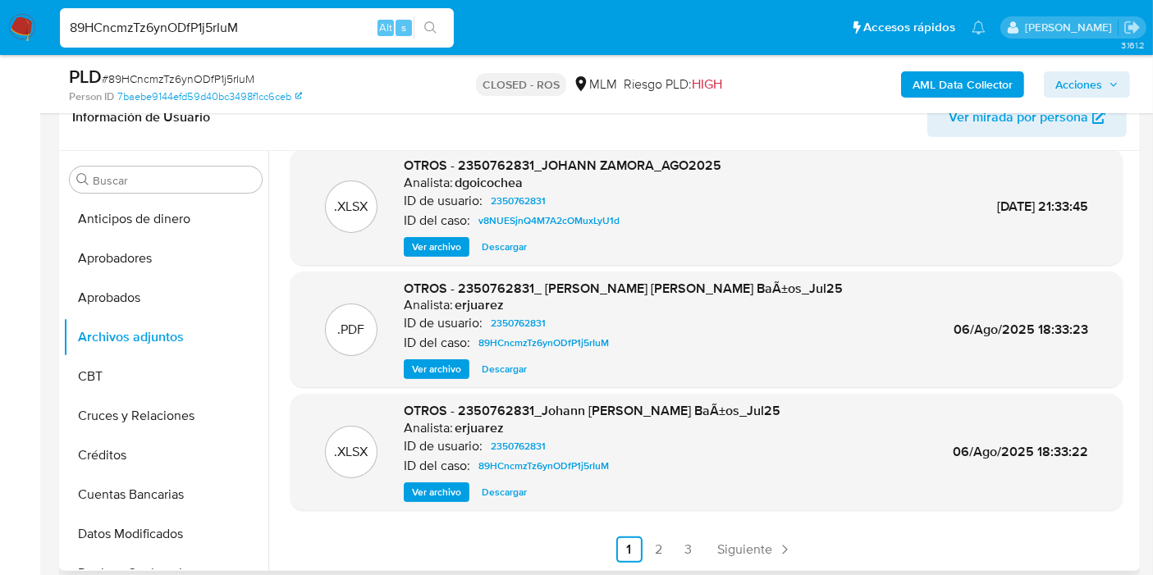
scroll to position [455, 0]
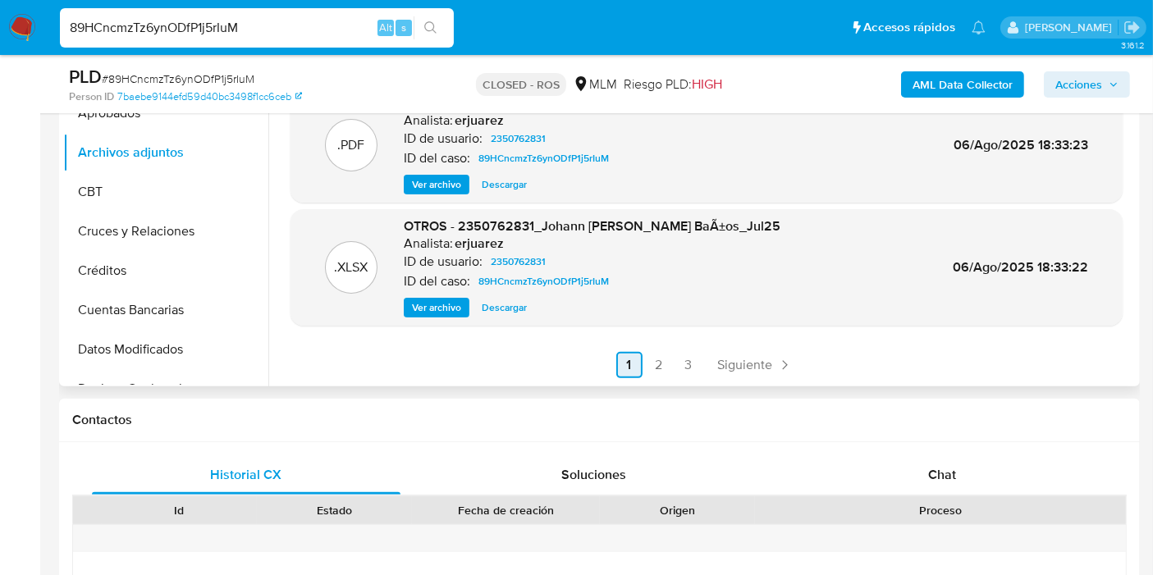
click at [665, 358] on link "2" at bounding box center [659, 365] width 26 height 26
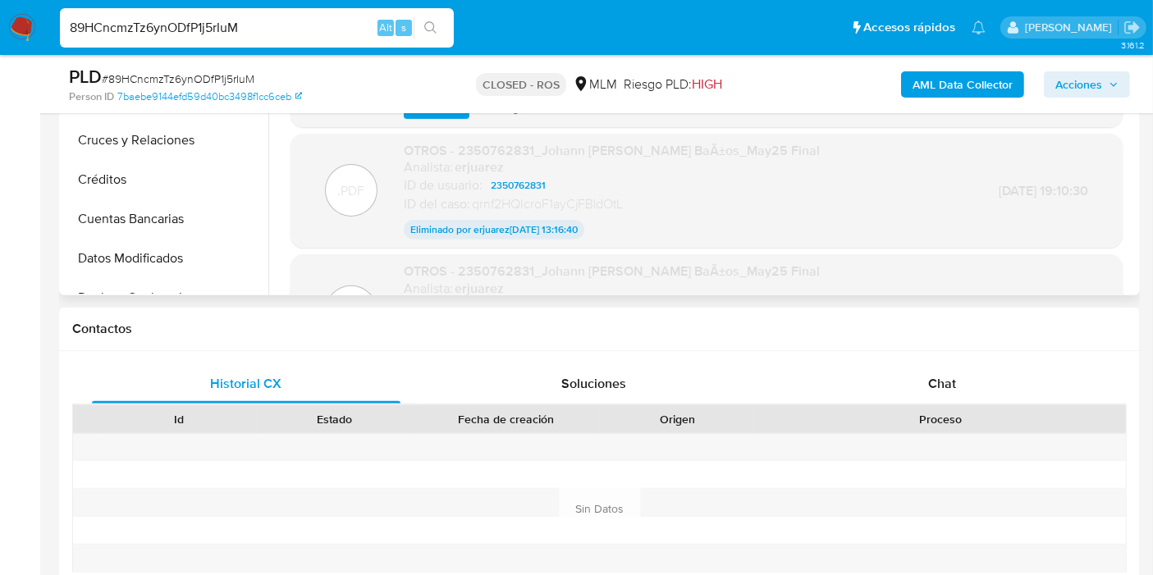
scroll to position [133, 0]
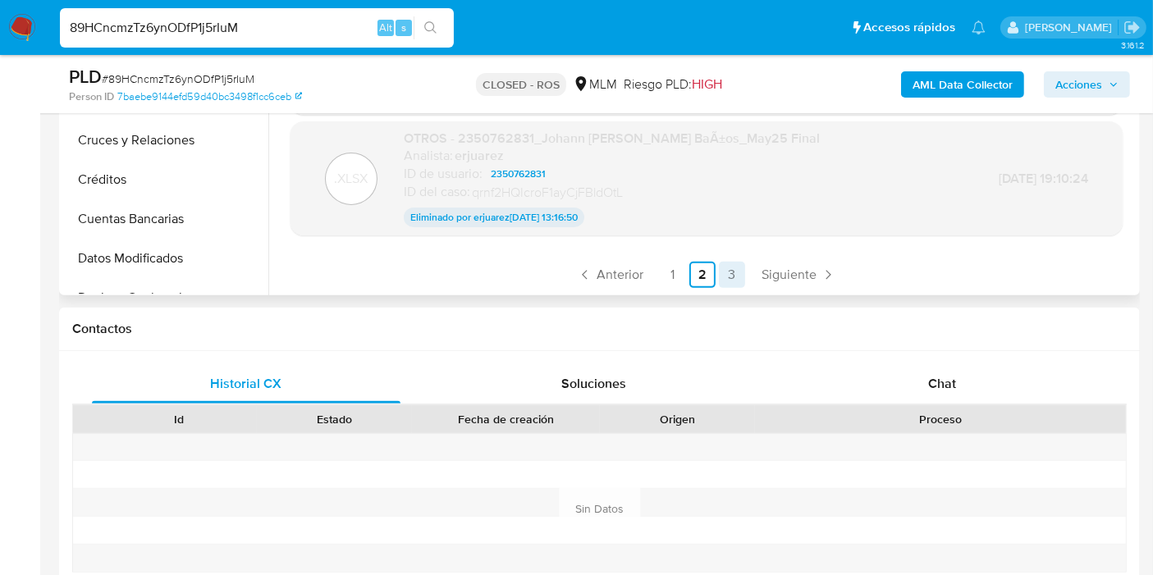
click at [731, 273] on link "3" at bounding box center [732, 275] width 26 height 26
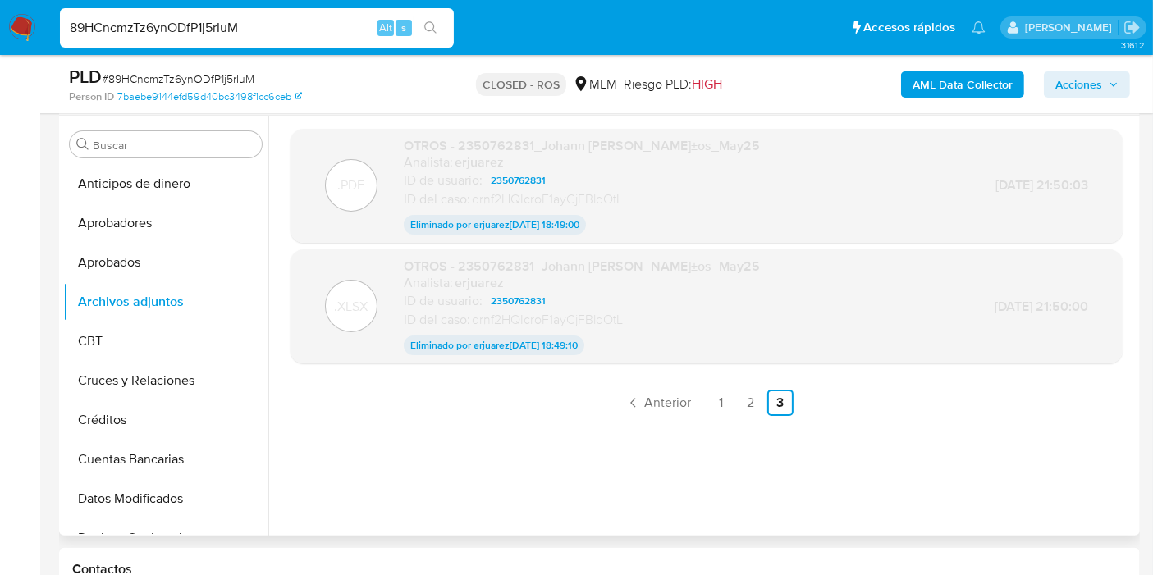
scroll to position [273, 0]
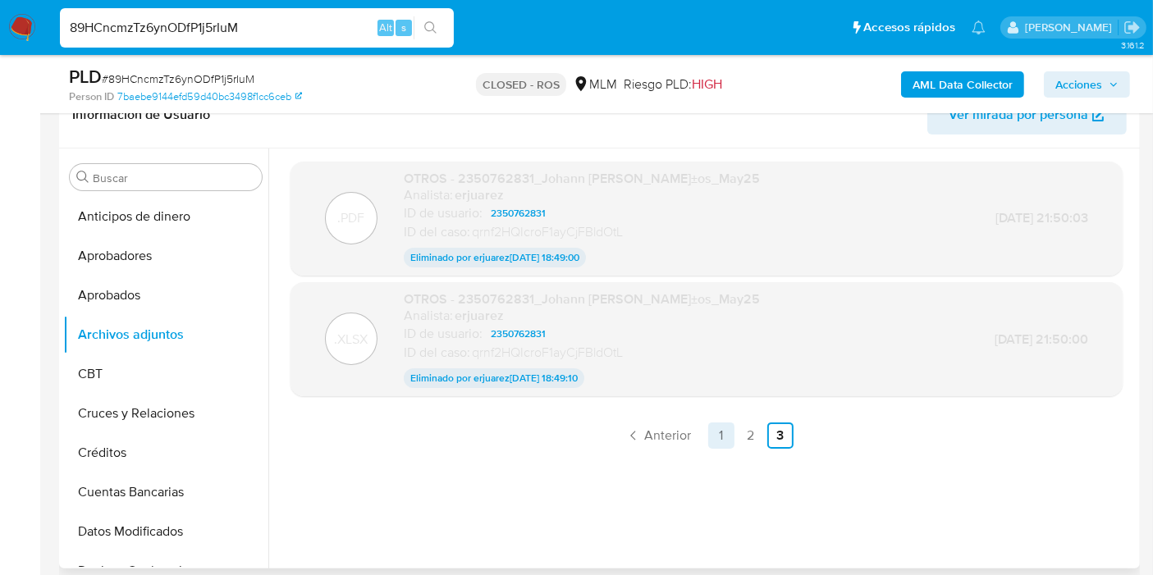
click at [723, 442] on link "1" at bounding box center [721, 436] width 26 height 26
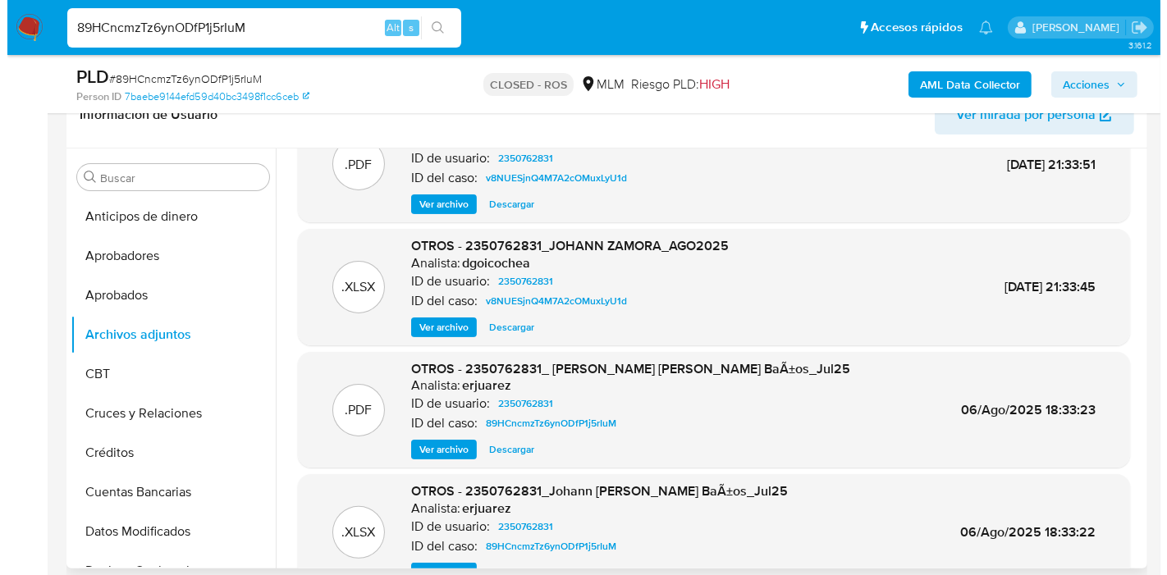
scroll to position [138, 0]
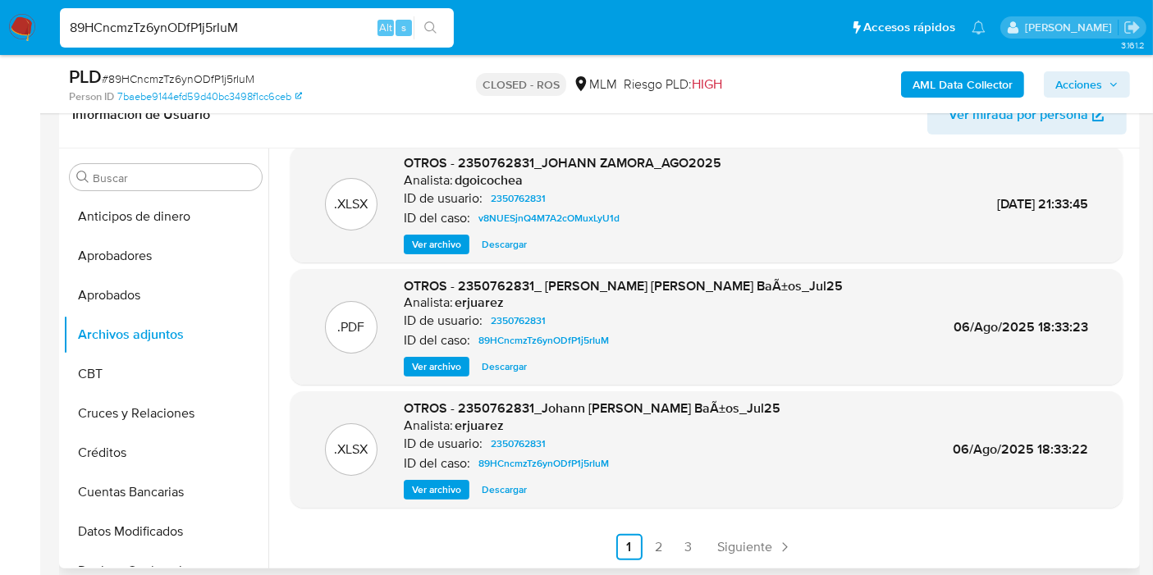
drag, startPoint x: 423, startPoint y: 371, endPoint x: 464, endPoint y: 378, distance: 41.7
click at [423, 371] on span "Ver archivo" at bounding box center [436, 367] width 49 height 16
